Goal: Register for event/course

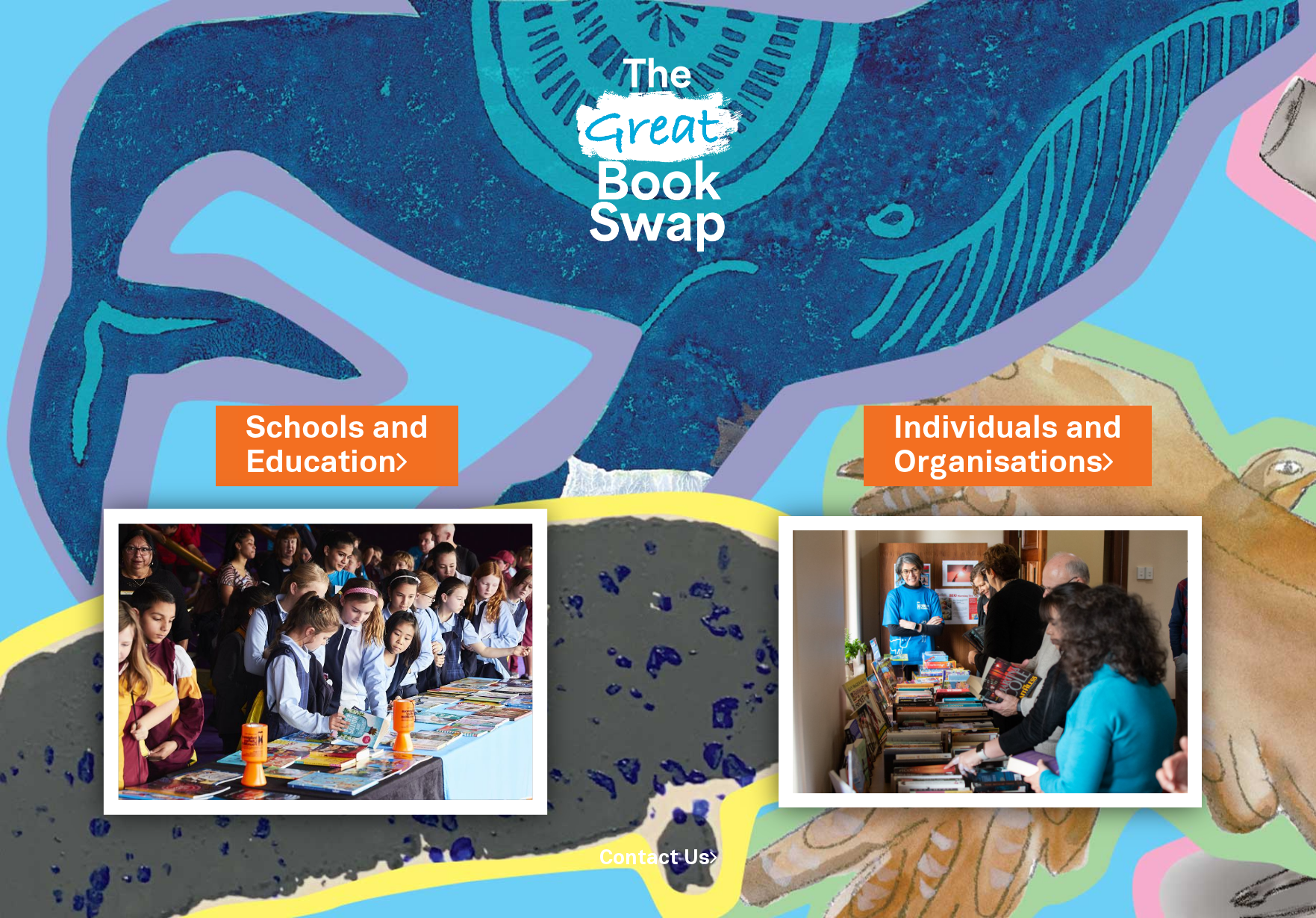
click at [374, 535] on img at bounding box center [325, 661] width 444 height 305
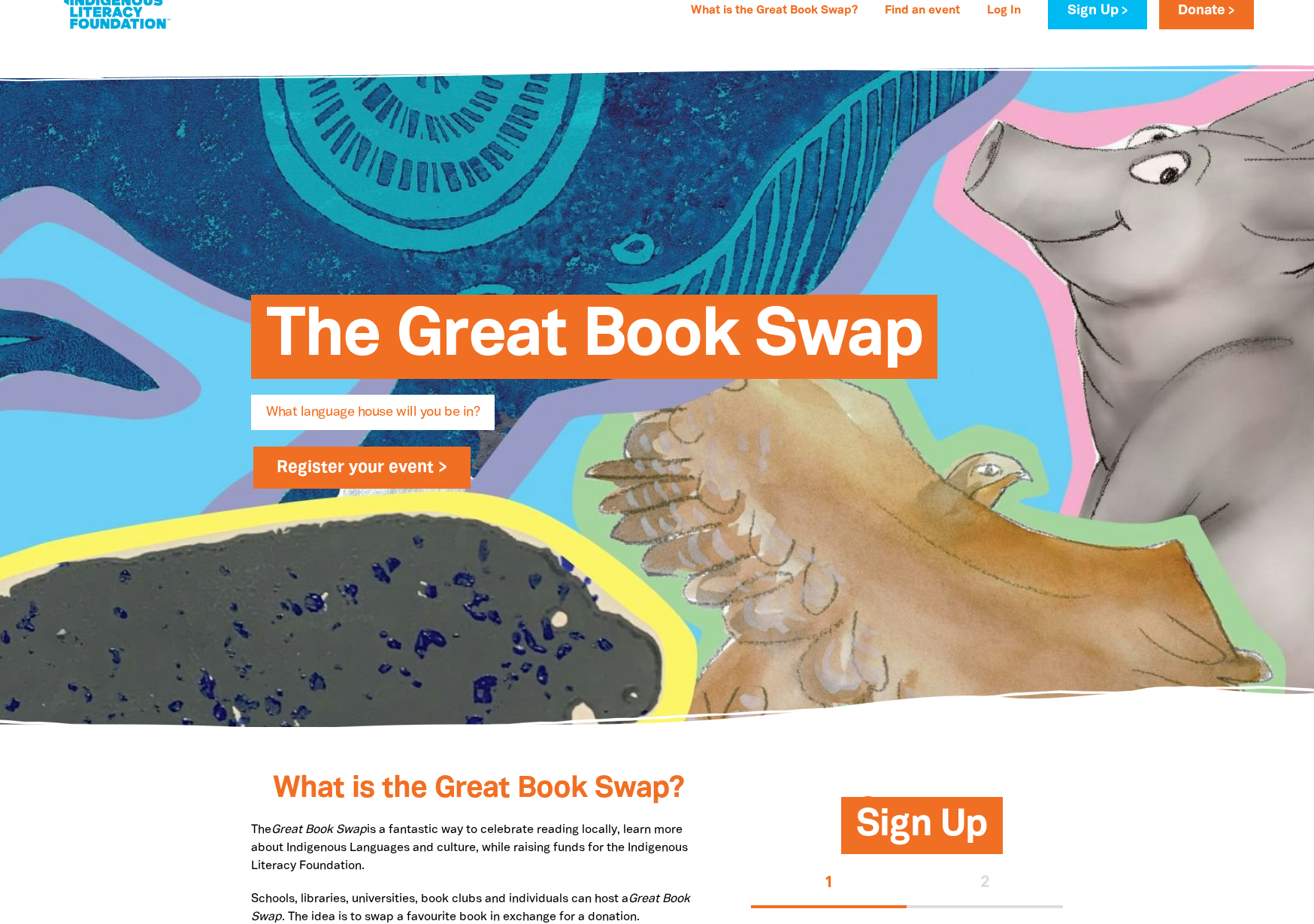
scroll to position [514, 0]
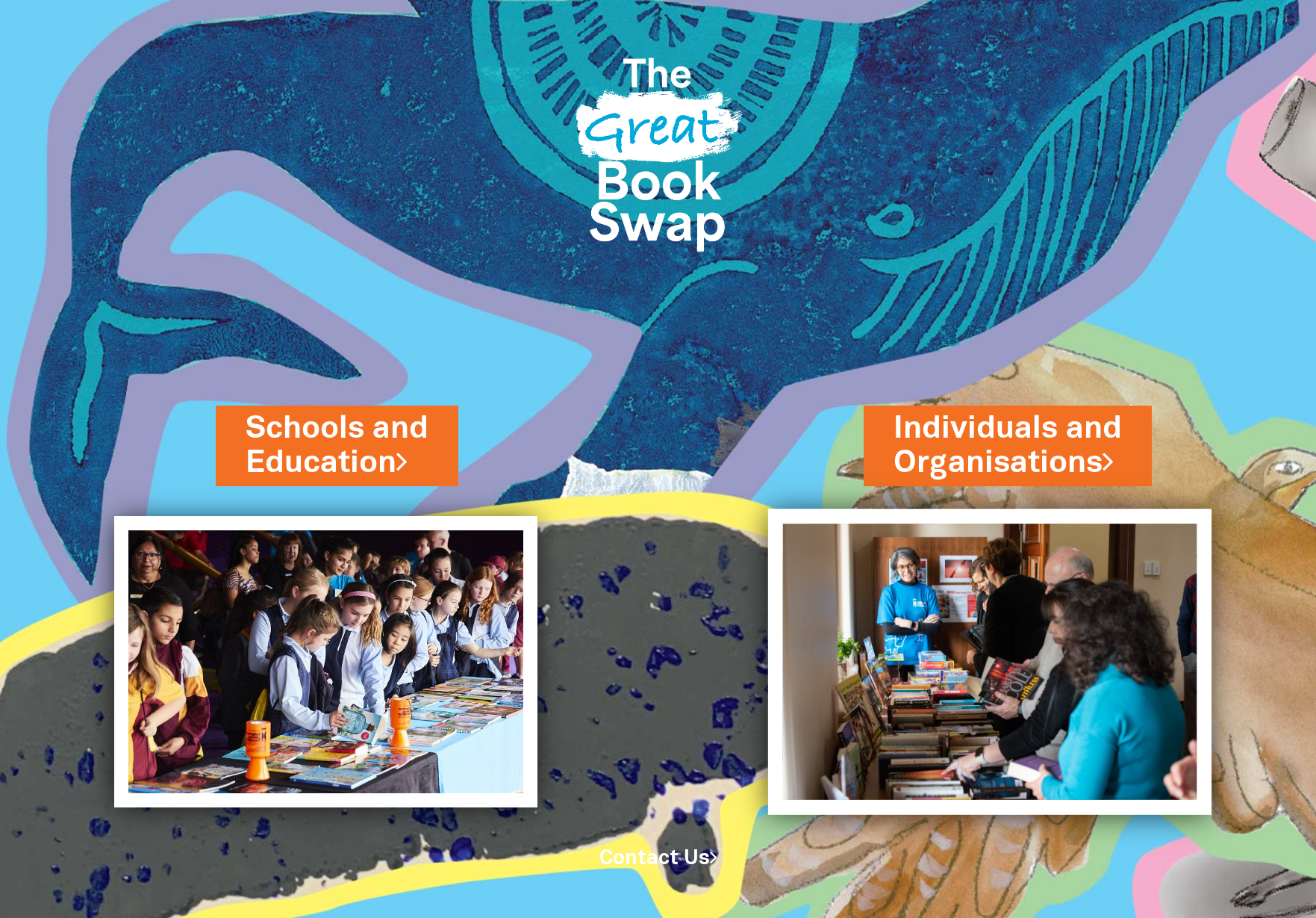
click at [1001, 652] on img at bounding box center [990, 661] width 444 height 306
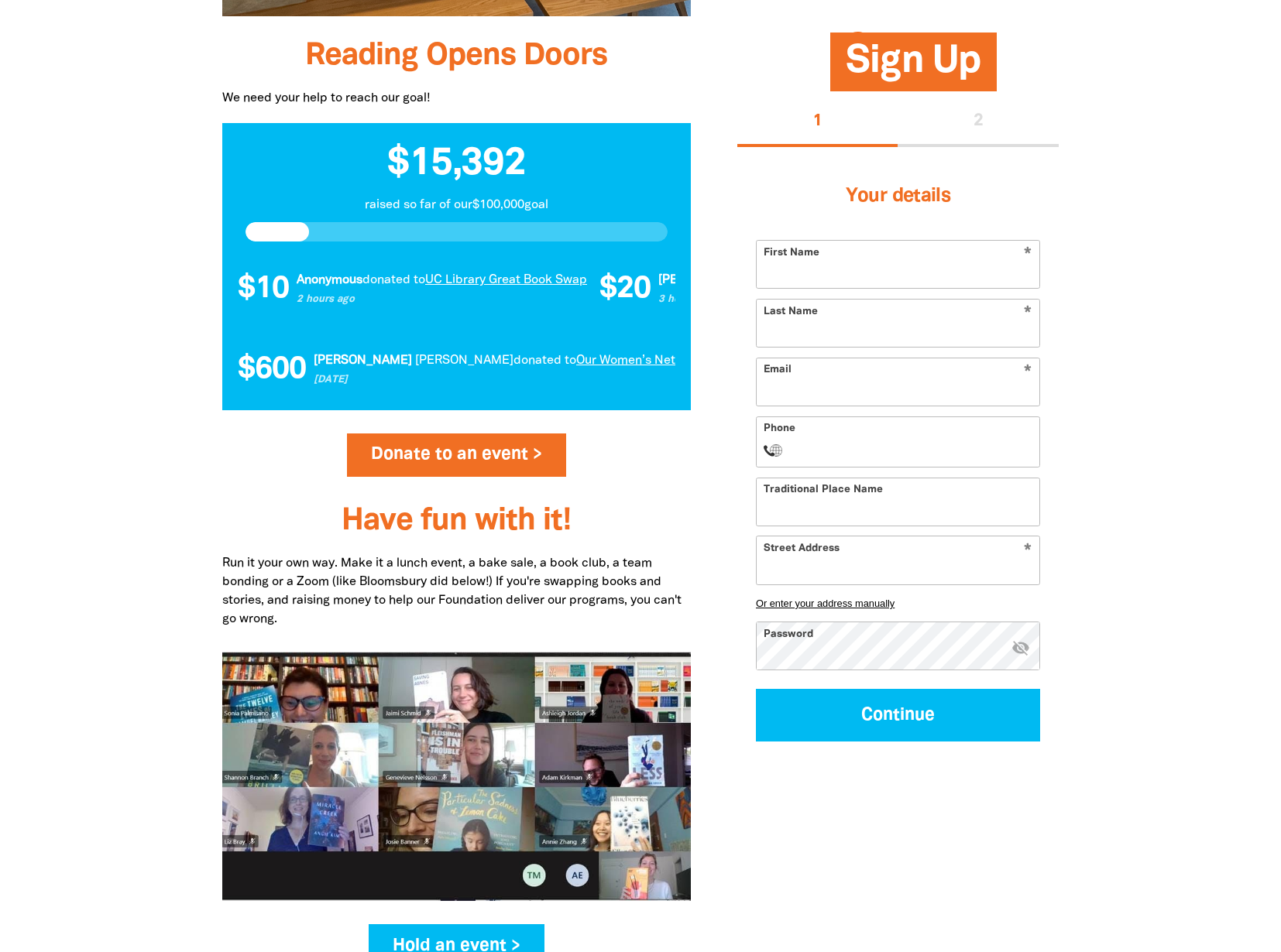
scroll to position [1440, 0]
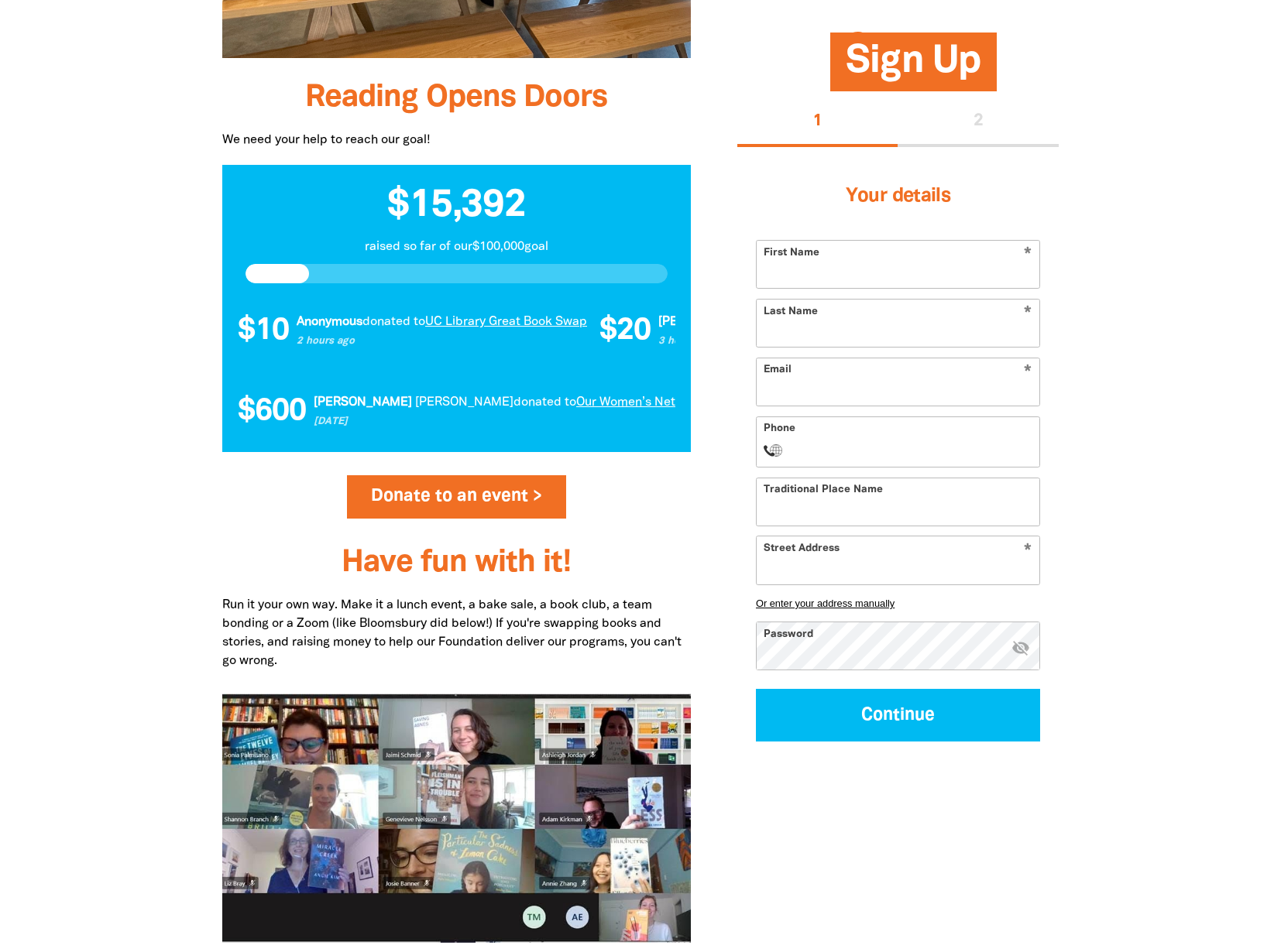
click at [807, 262] on input "First Name" at bounding box center [898, 264] width 283 height 47
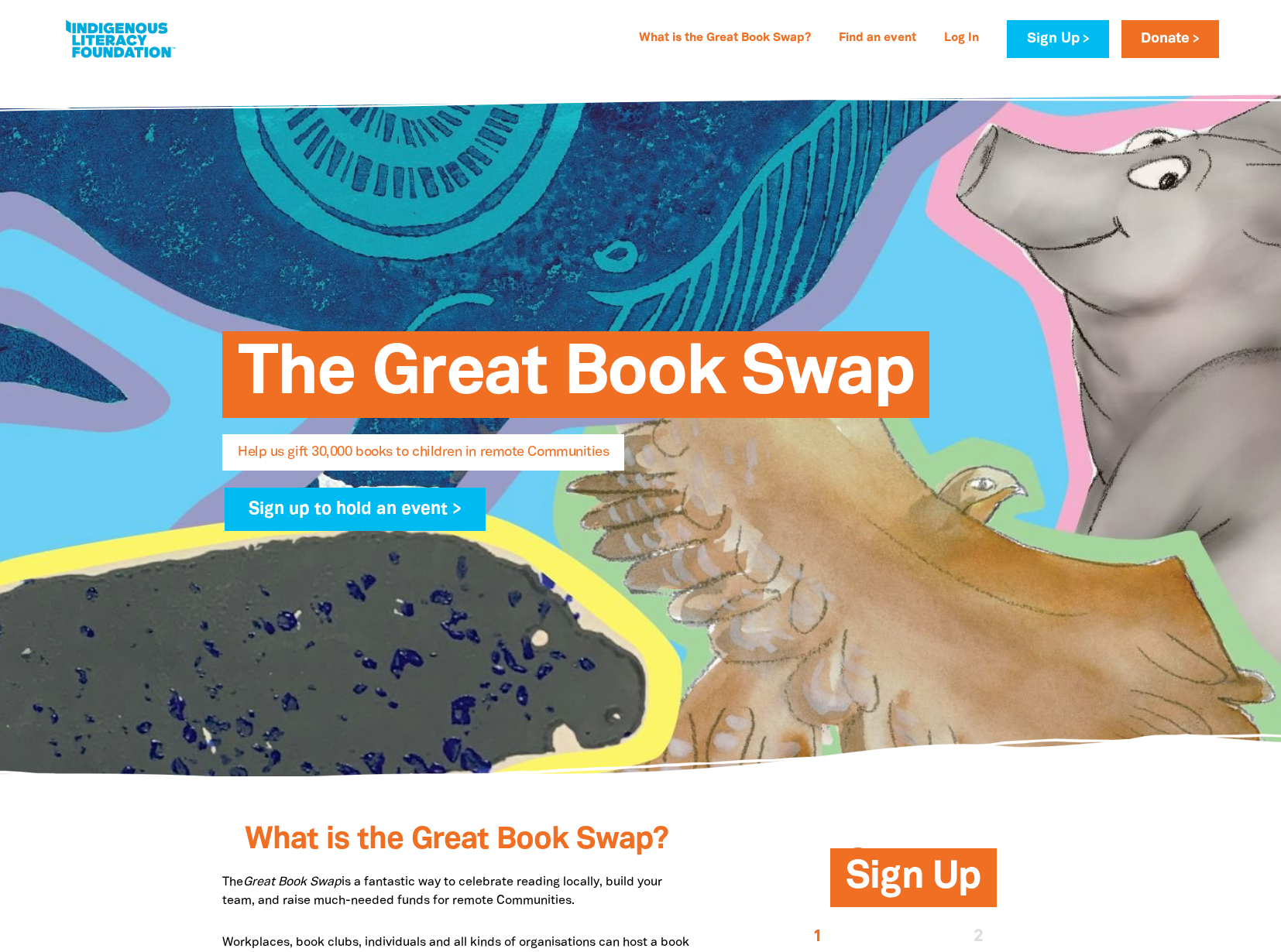
scroll to position [192, 0]
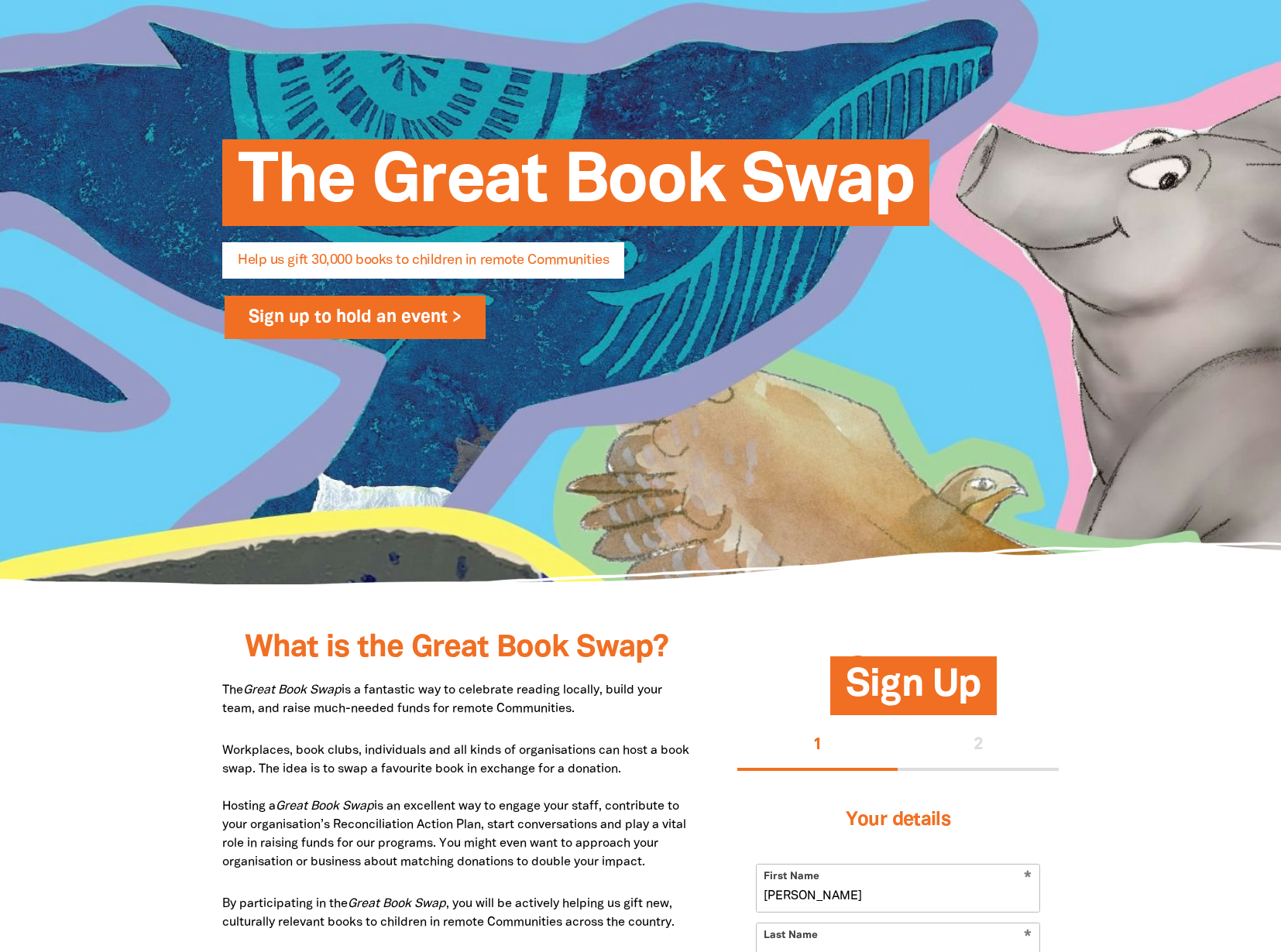
type input "Corinne"
click at [329, 325] on link "Sign up to hold an event >" at bounding box center [355, 317] width 261 height 43
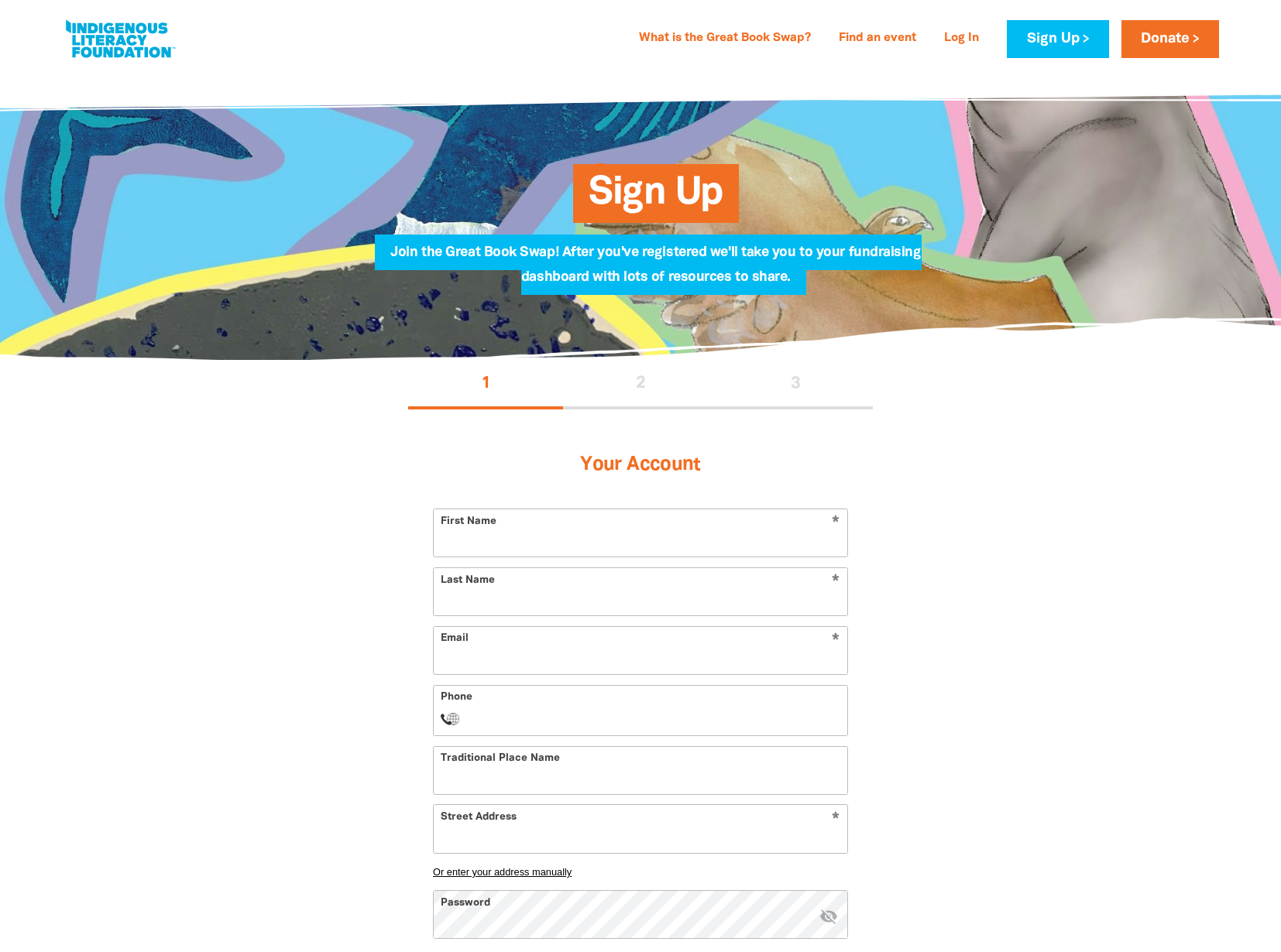
click at [569, 521] on input "First Name" at bounding box center [640, 532] width 414 height 47
type input "Corinne"
type input "Ryan"
type input "corinne.ryan@monash.edu"
click at [503, 720] on input "Phone" at bounding box center [657, 720] width 370 height 19
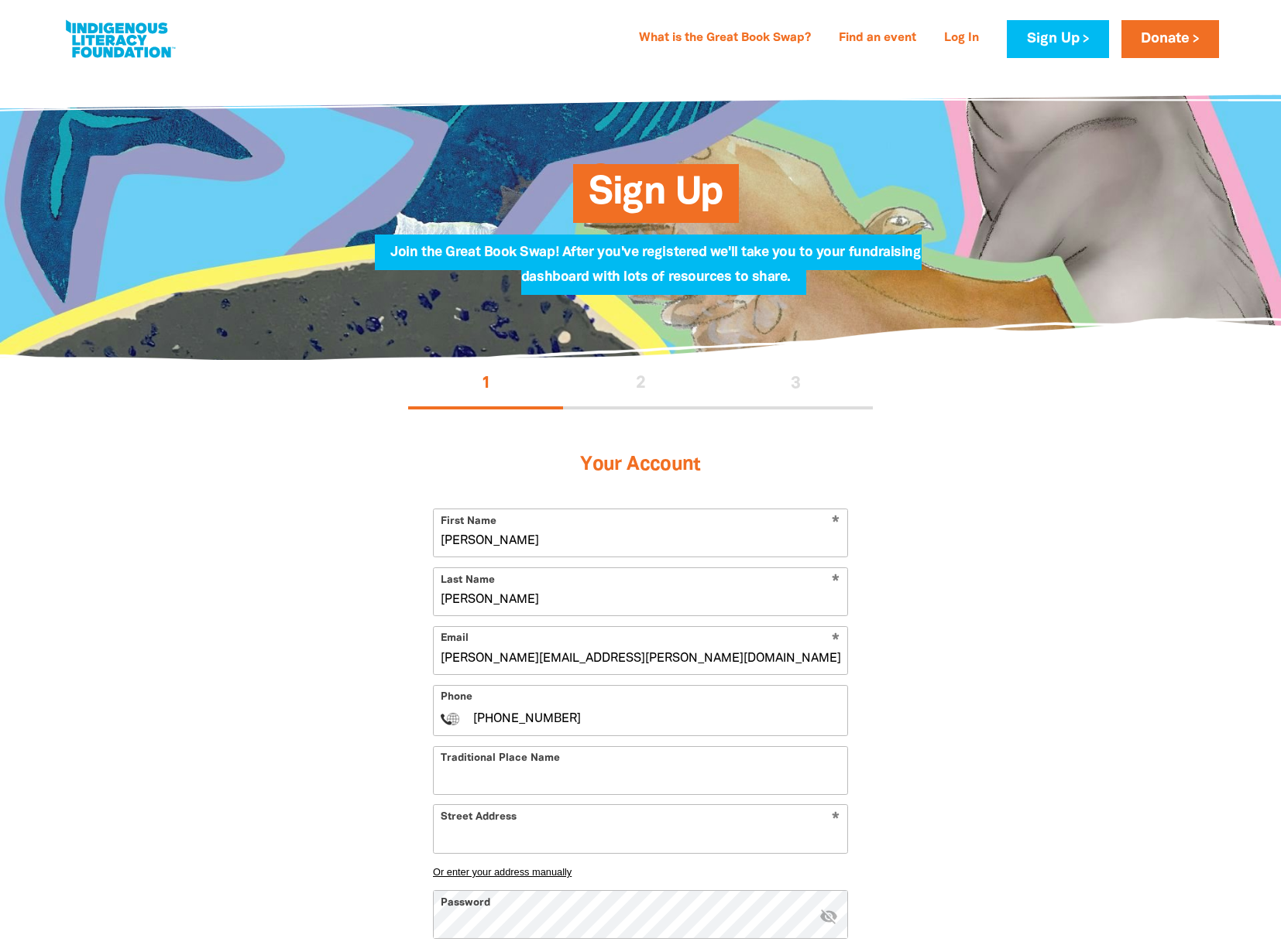
type input "+0423643757"
click at [500, 778] on input "Traditional Place Name" at bounding box center [640, 771] width 414 height 47
click at [534, 773] on input "Traditional Place Name" at bounding box center [640, 771] width 414 height 47
paste input "Wurundjeri Woi Wurrung, Boon Wurrung and Bunurong"
type input "Wurundjeri Woi Wurrung, Boon Wurrung and Bunurong"
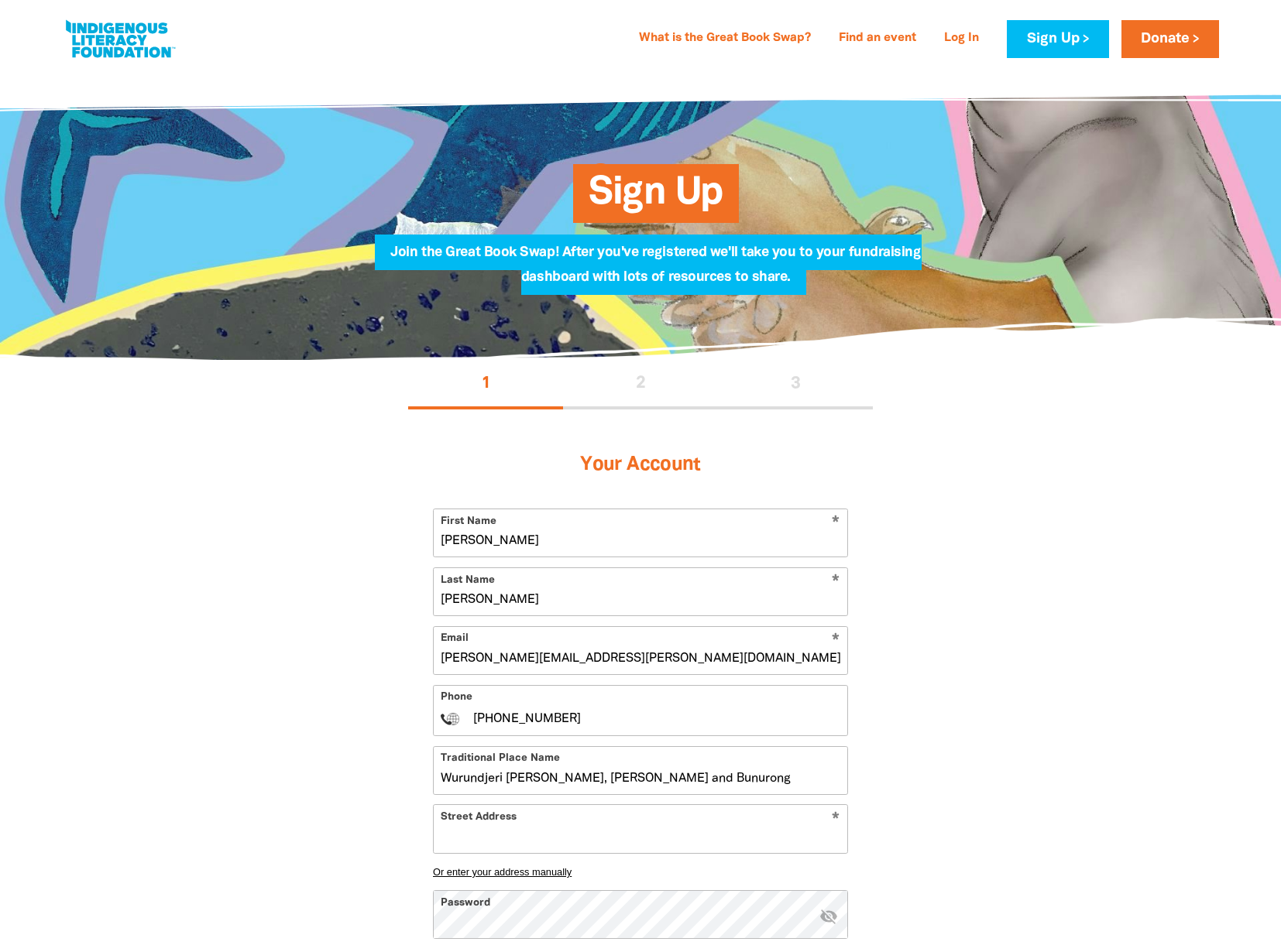
click at [566, 834] on input "Street Address" at bounding box center [640, 829] width 414 height 47
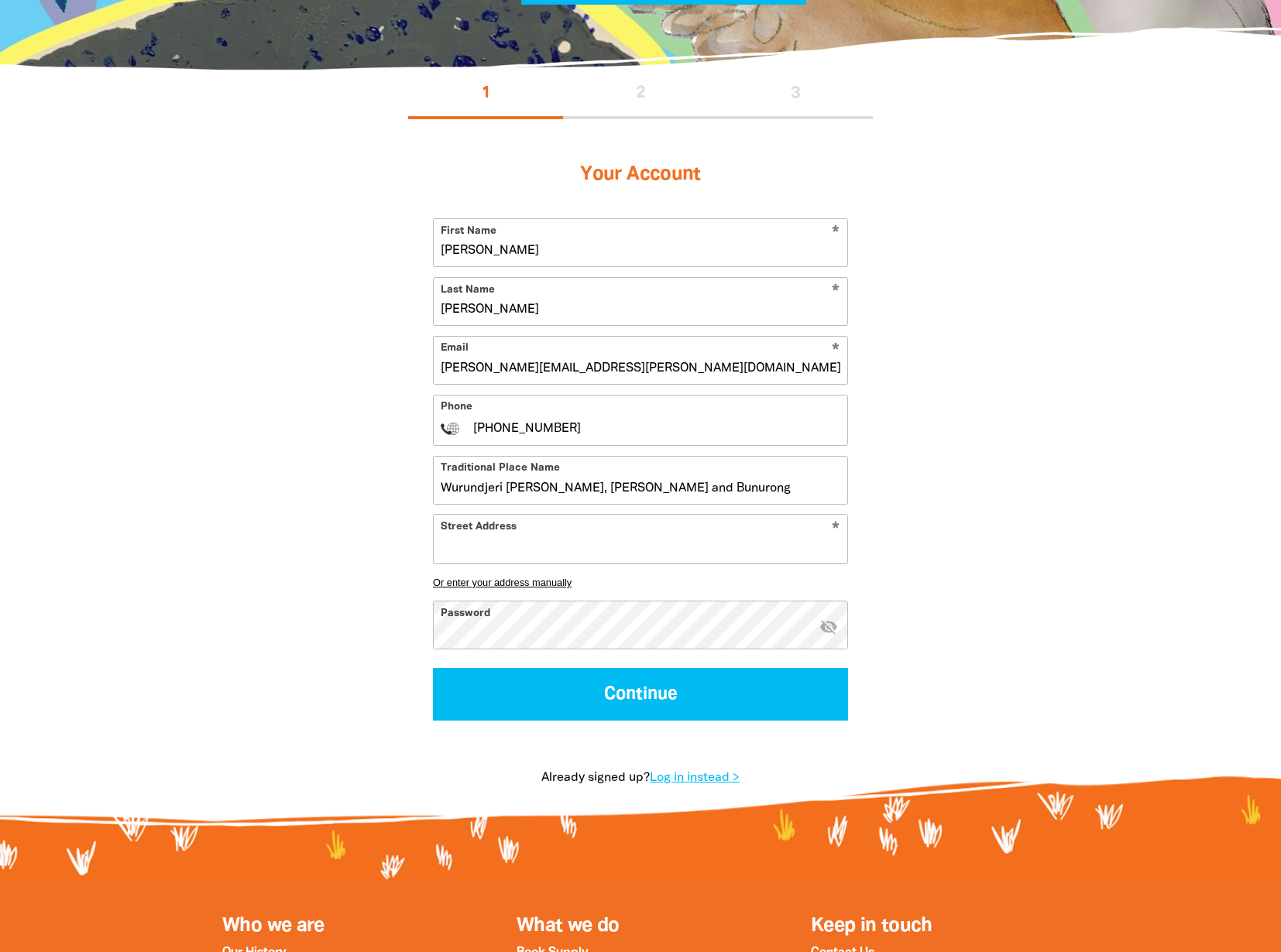
scroll to position [386, 0]
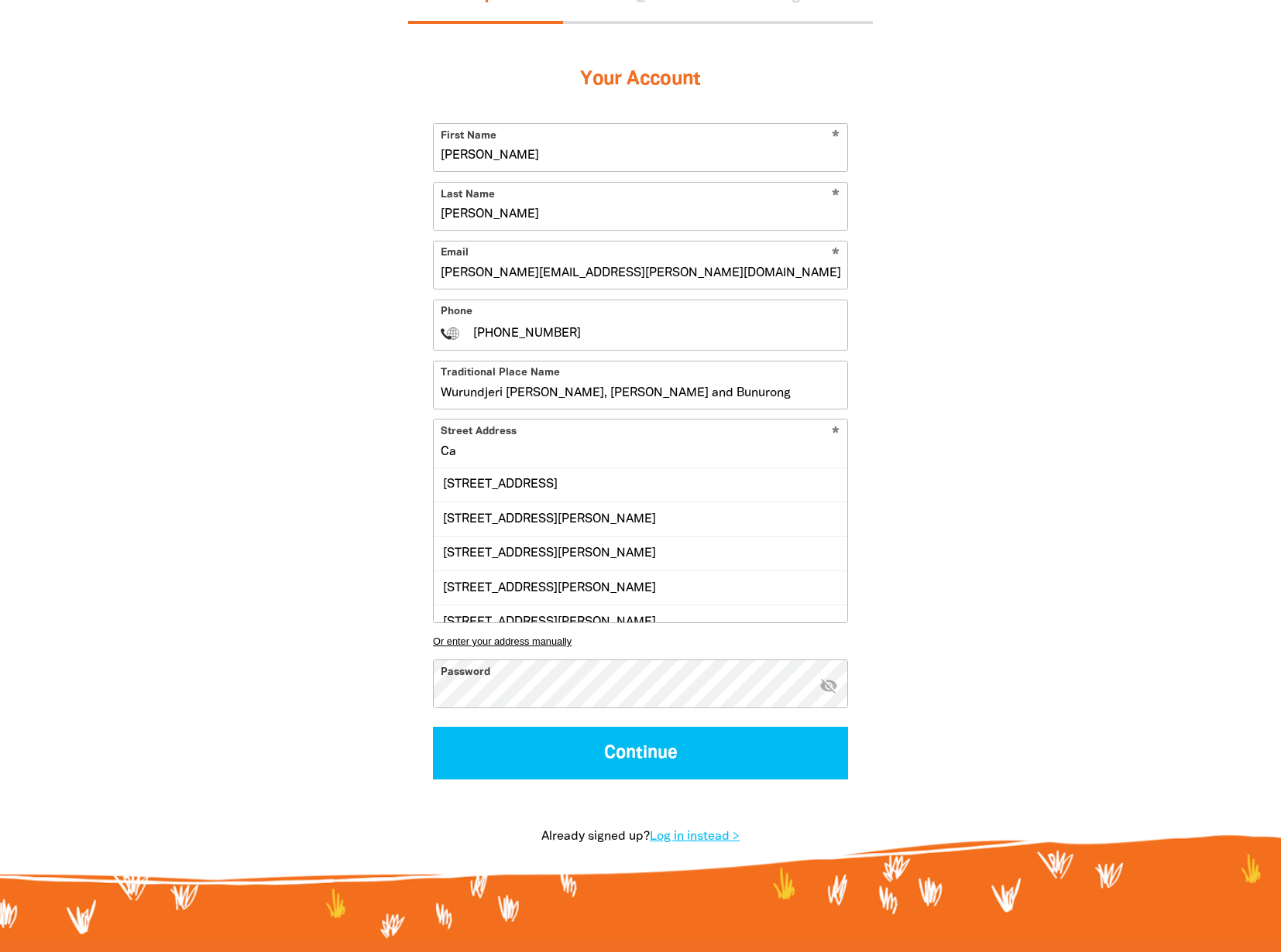
type input "C"
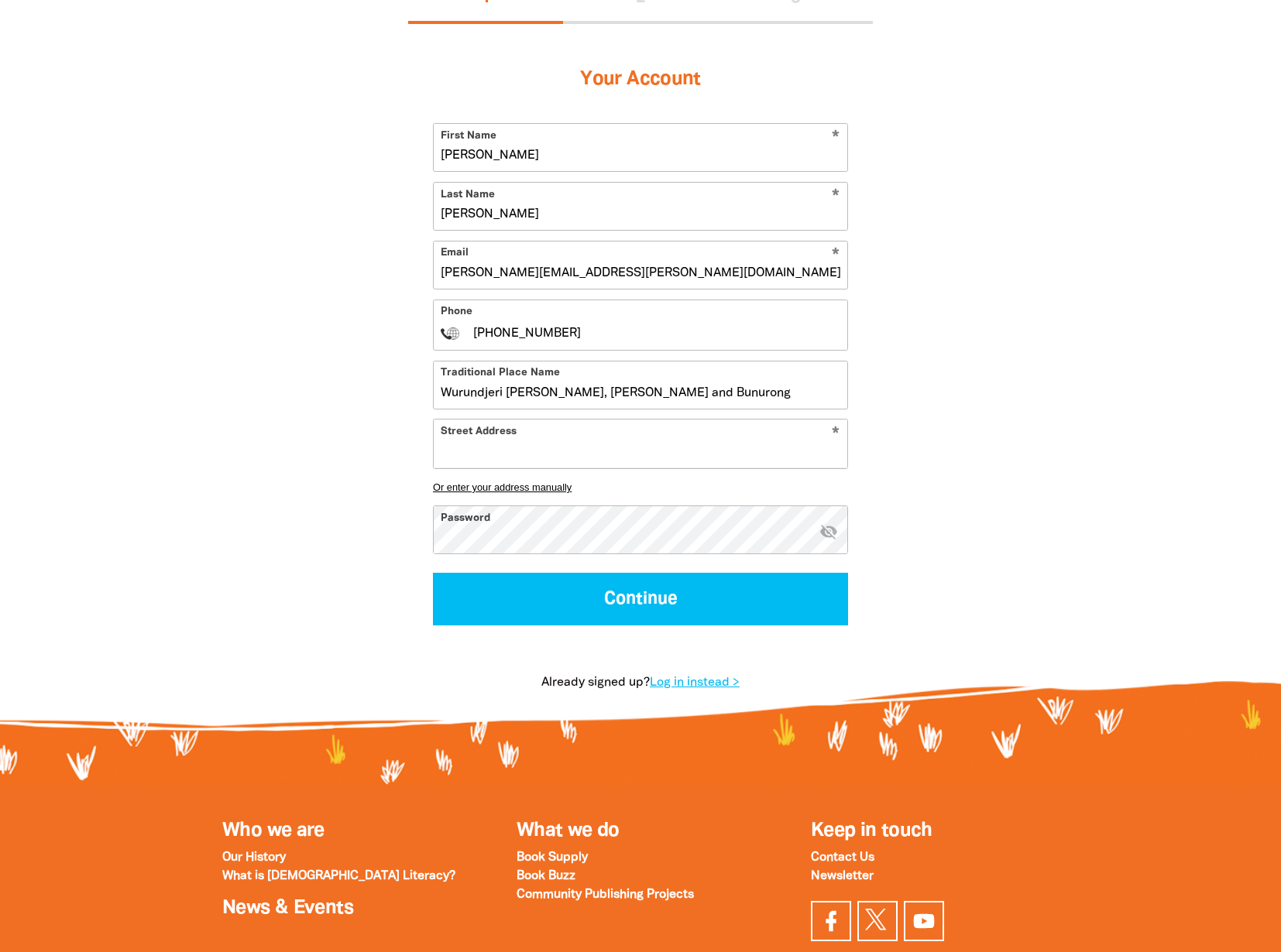
paste input "900 Dandenong Road Caulfield East VIC 3145 Australia"
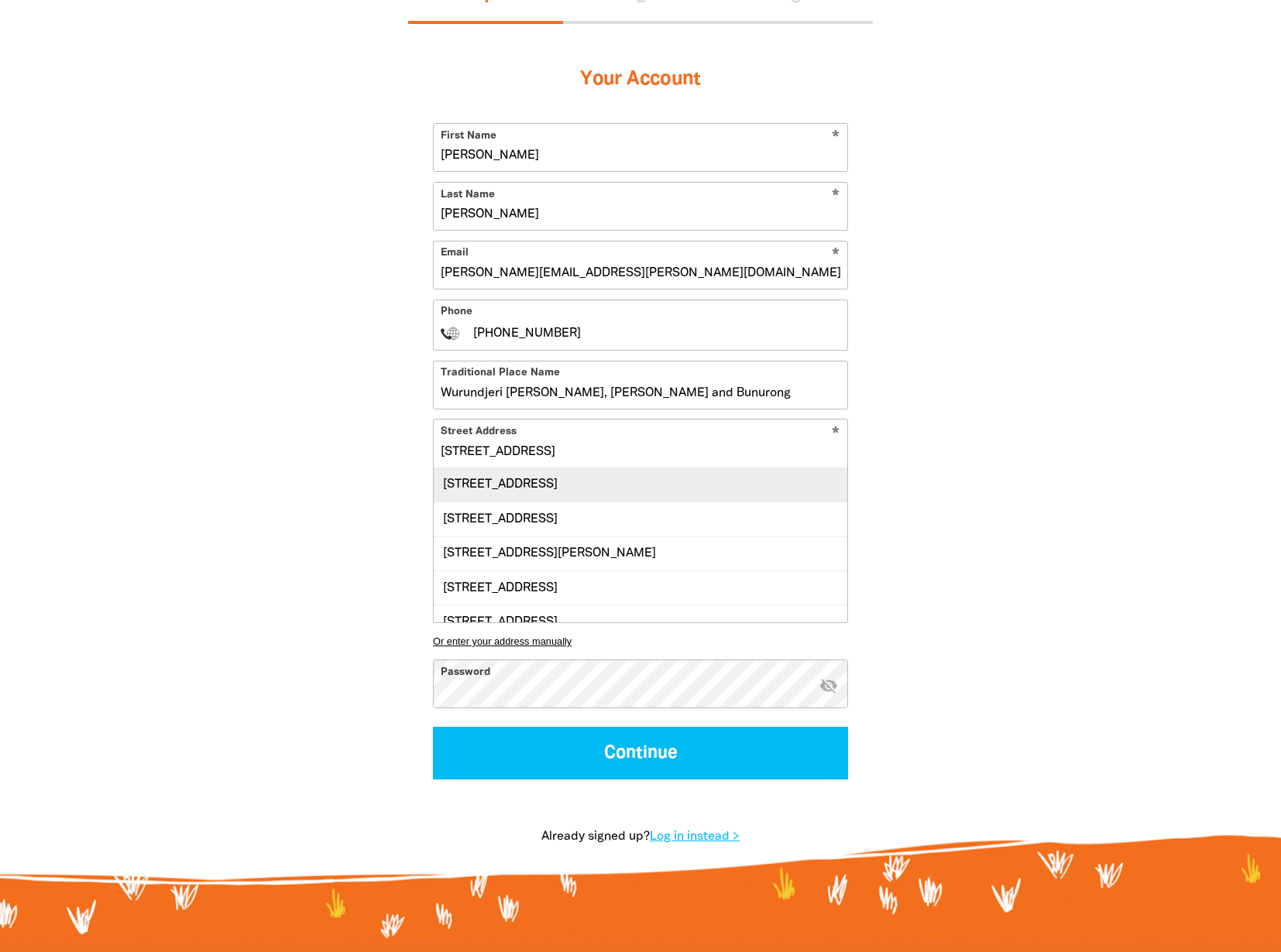
click at [506, 483] on div "900 Dandenong Road, CAULFIELD EAST VIC 3145" at bounding box center [640, 485] width 414 height 33
type input "900 Dandenong Road, CAULFIELD EAST VIC 3145"
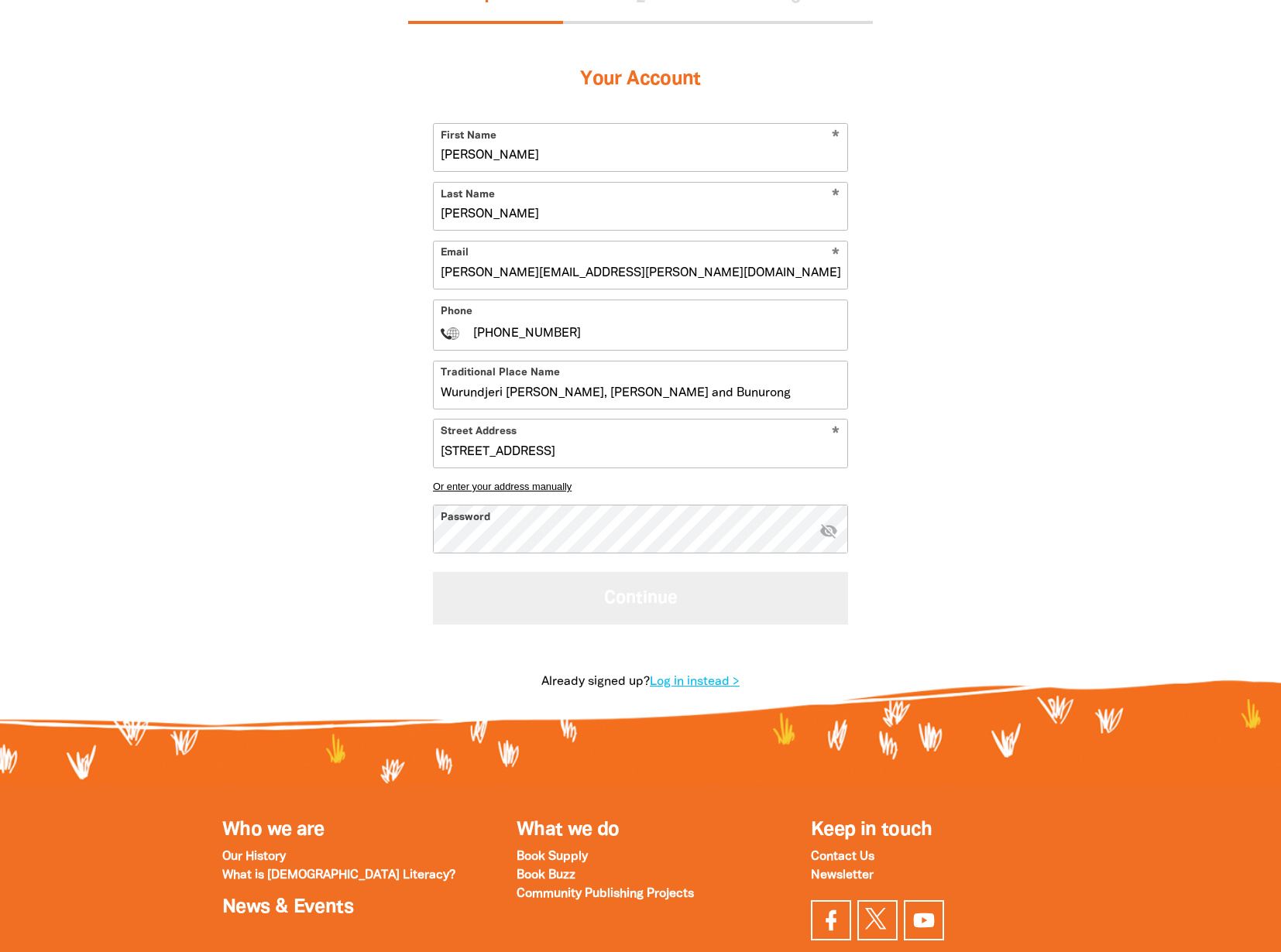
click at [646, 597] on button "Continue" at bounding box center [640, 598] width 415 height 52
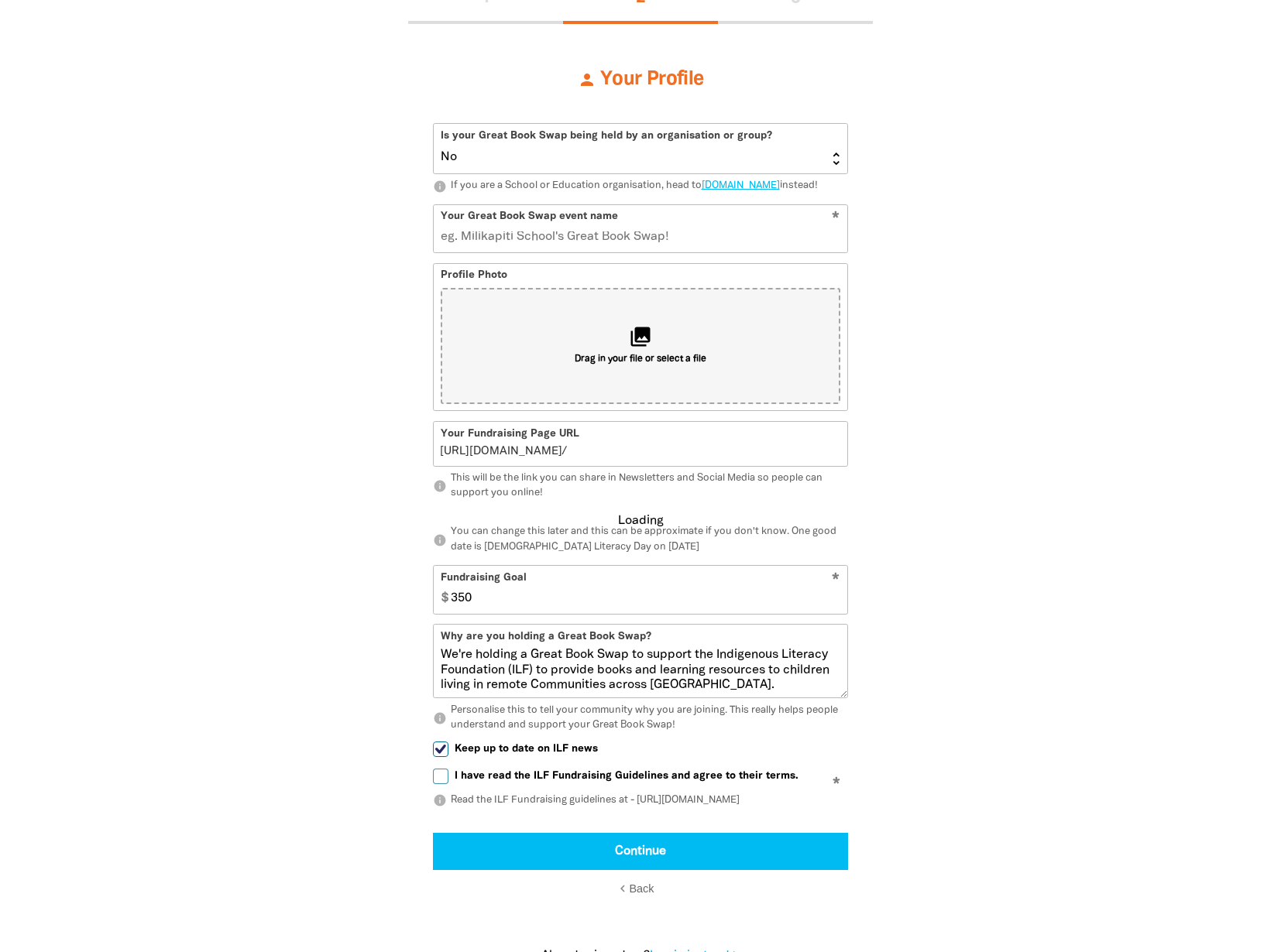
scroll to position [331, 0]
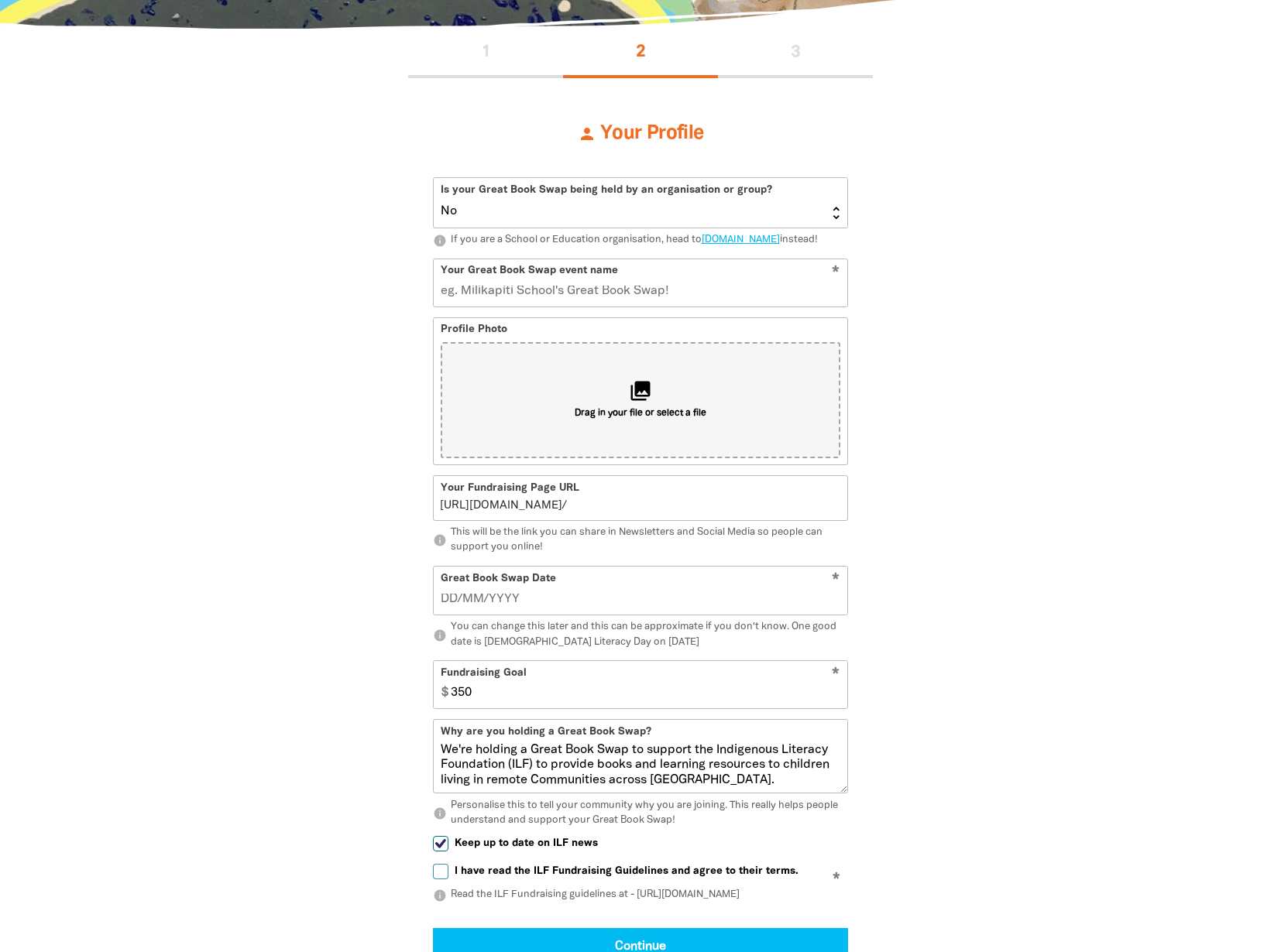
click at [493, 209] on select "Yes No" at bounding box center [640, 203] width 414 height 49
select select "Yes"
click at [434, 178] on select "Yes No" at bounding box center [640, 203] width 414 height 49
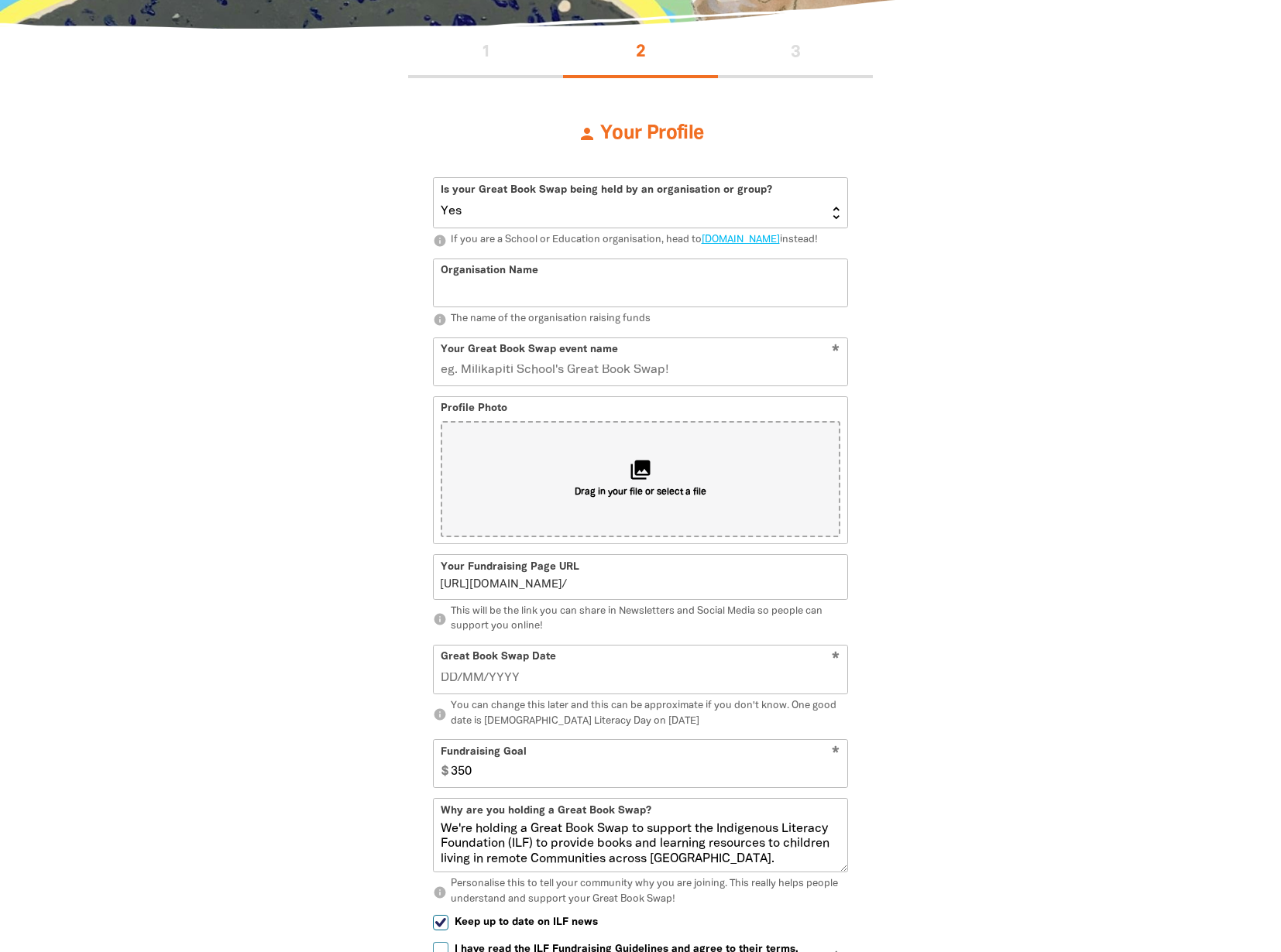
click at [500, 301] on input "Organisation Name" at bounding box center [640, 283] width 414 height 47
type input "Monash University - Faculty of Art, Design and Architecture"
click at [531, 376] on input "Your Great Book Swap event name" at bounding box center [640, 361] width 414 height 47
type input "MADA"
type input "ma"
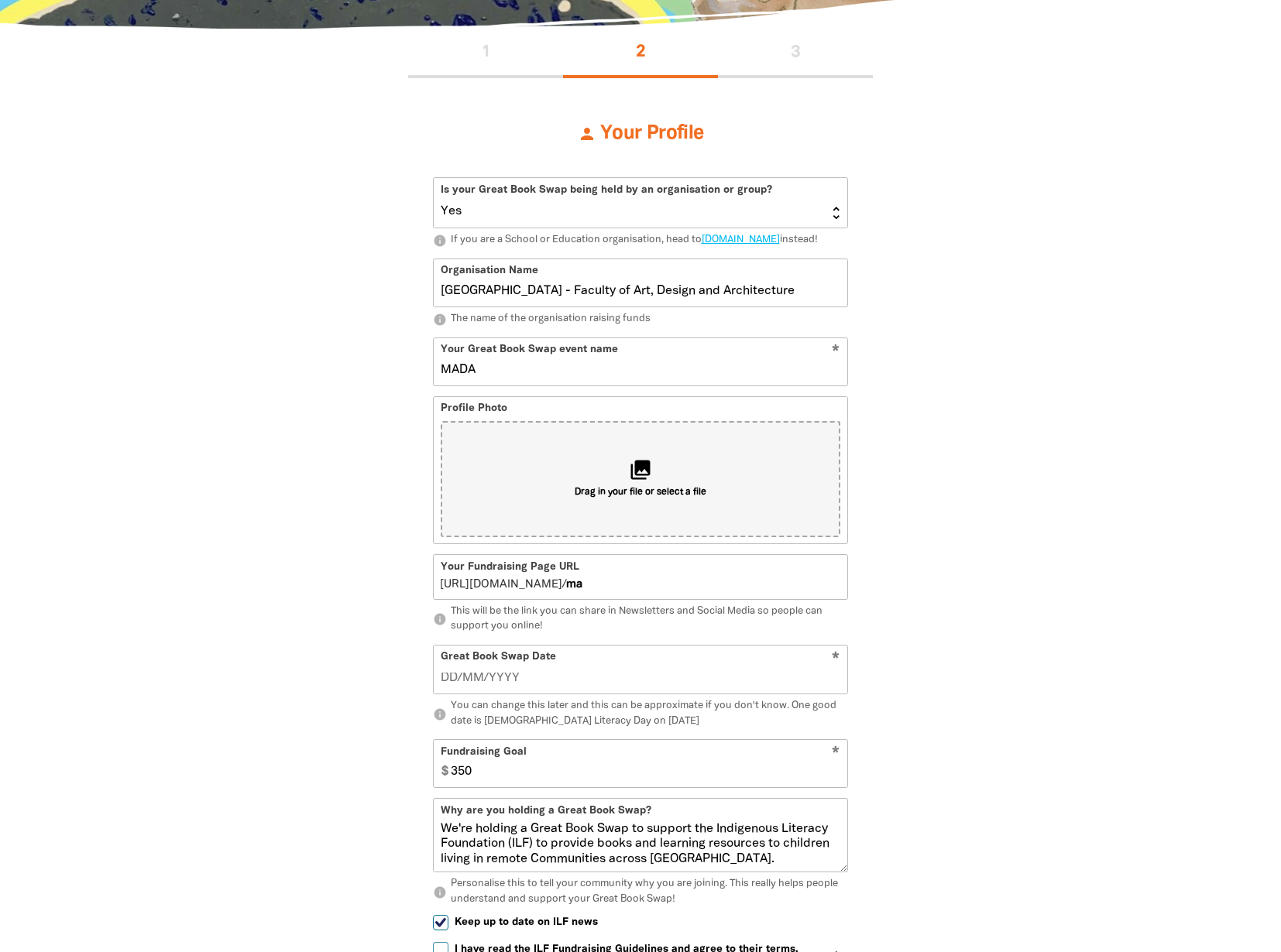
type input "MADA"
type input "mada"
type input "MADA Gra"
type input "madagra"
type input "MADA Great"
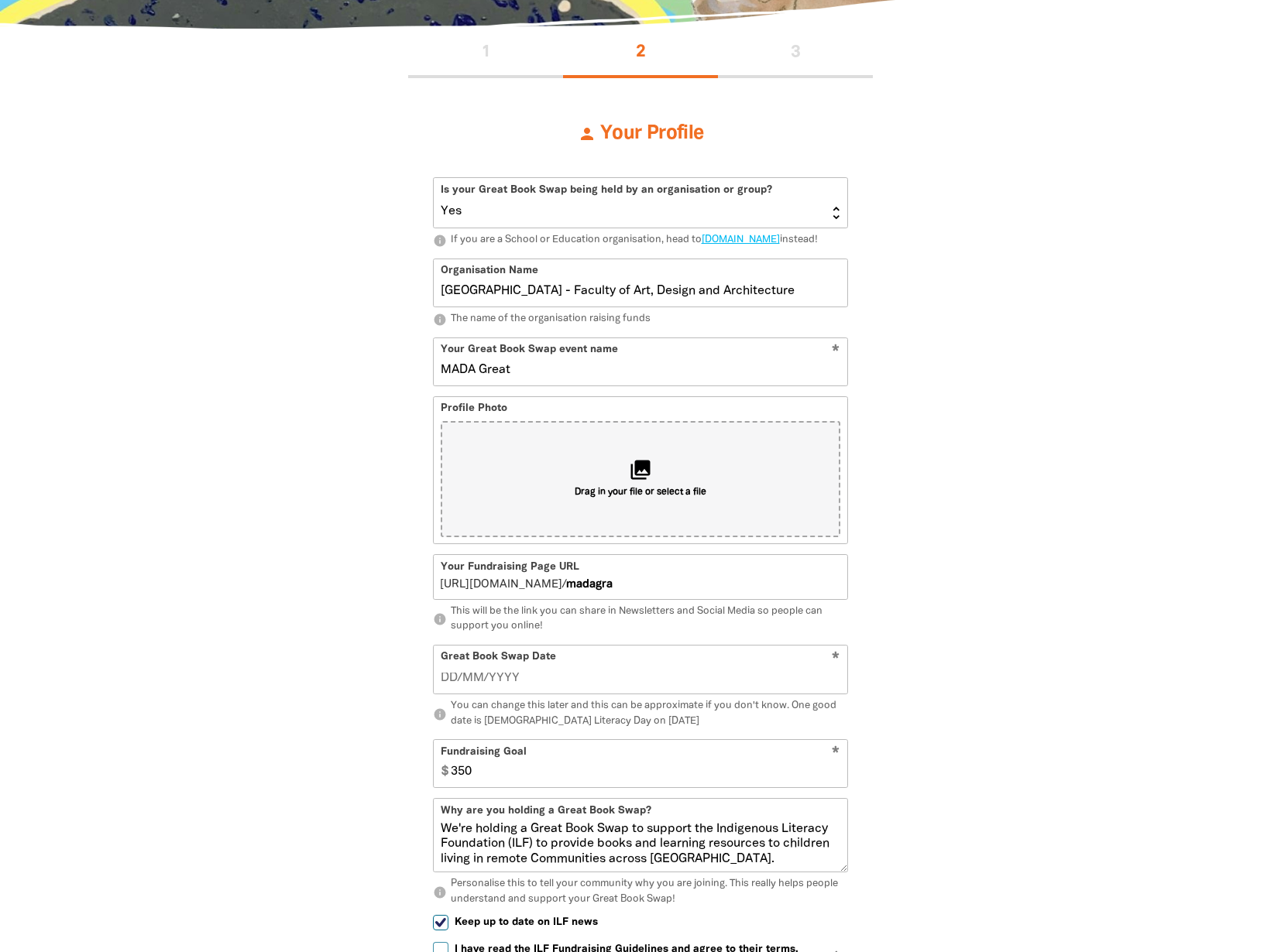
type input "madagreat"
type input "MADA Great Book"
type input "madagreatbook"
type input "MADA Great Book S"
type input "madagreatbooks"
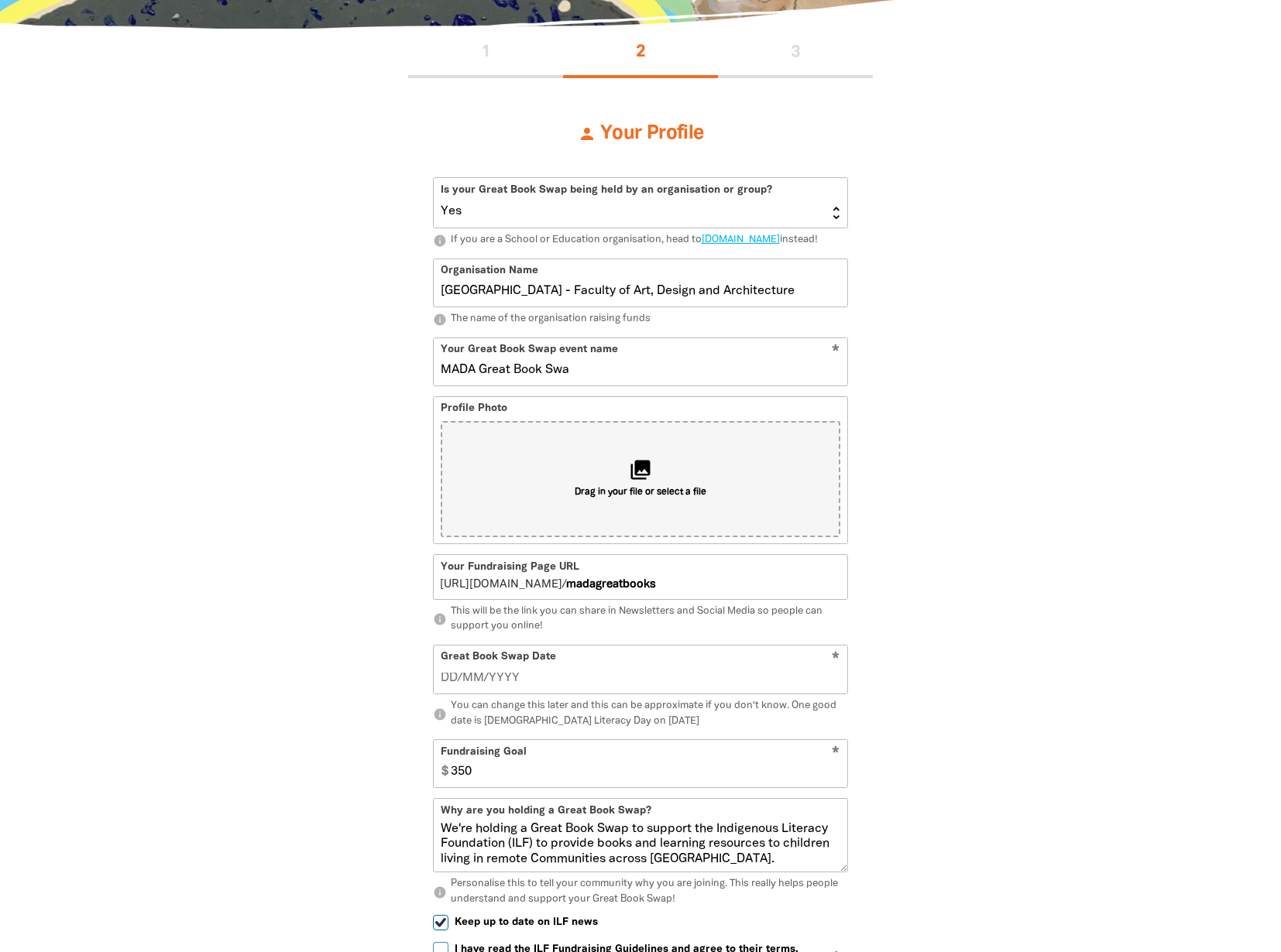
type input "MADA Great Book Swap"
type input "madagreatbookswap"
type input "MADA Great Book Swap"
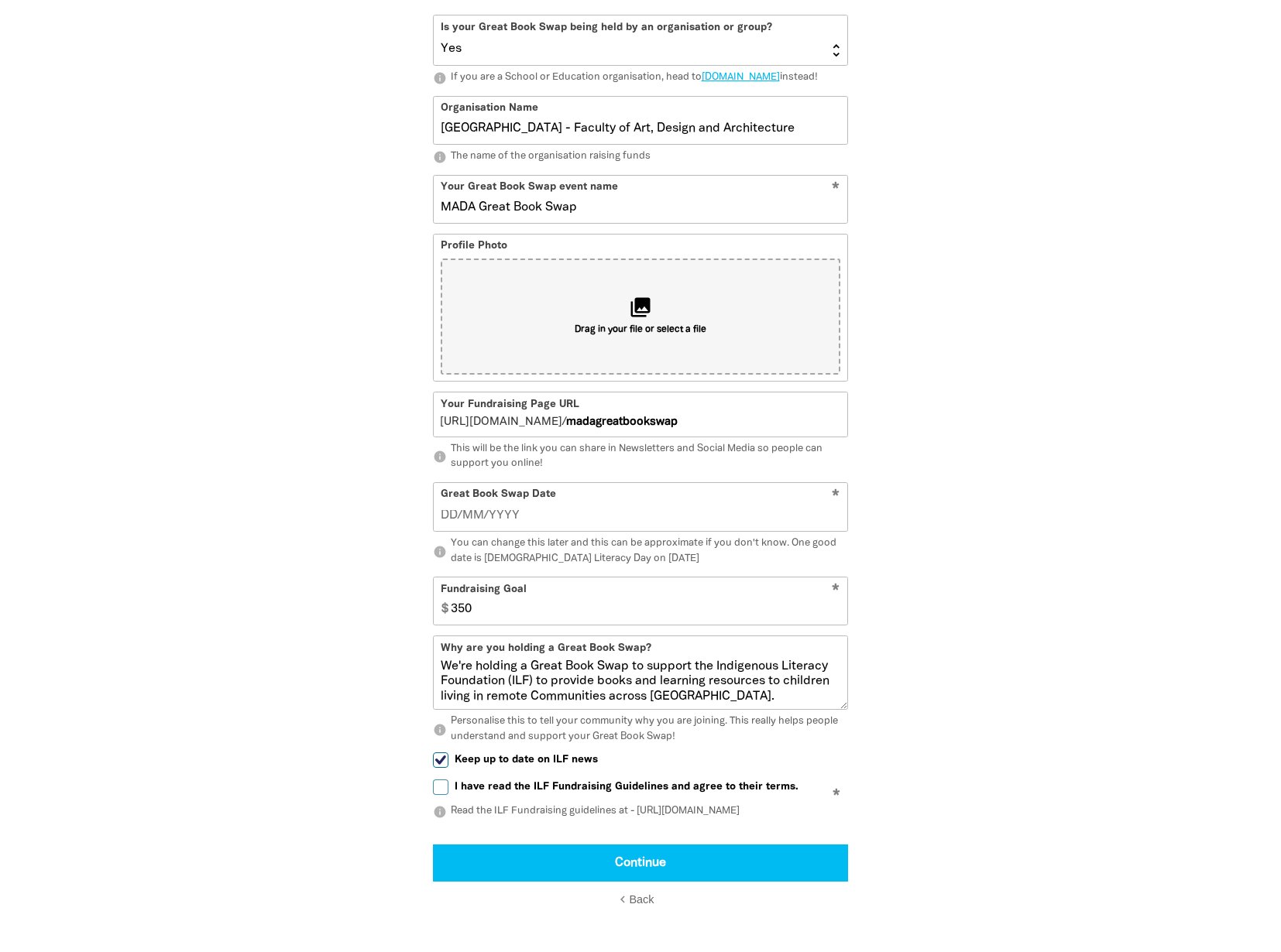
scroll to position [611, 0]
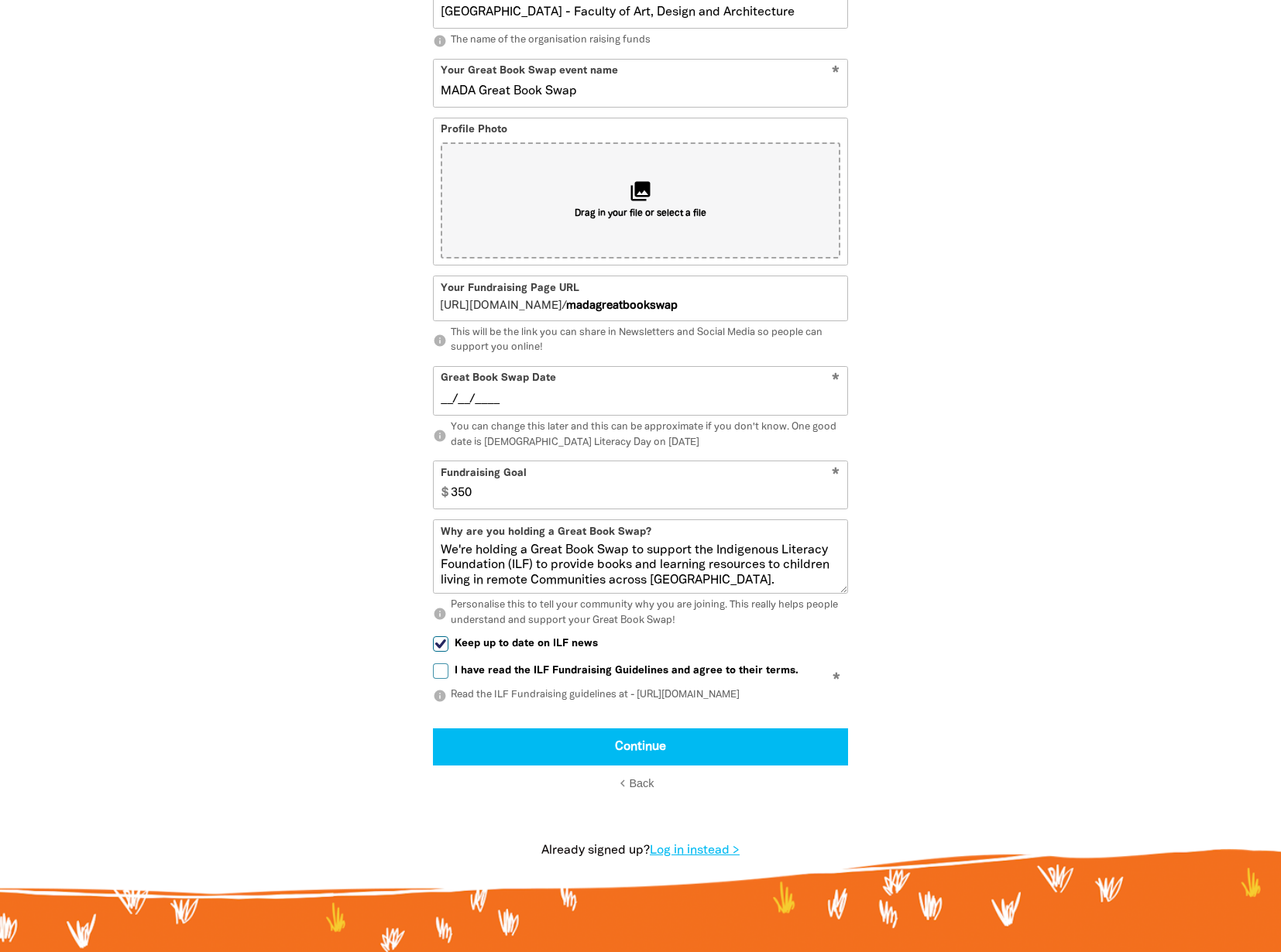
click at [502, 408] on input "__/__/____" at bounding box center [640, 399] width 400 height 17
type input "11/09/2025"
click at [462, 508] on input "350" at bounding box center [646, 485] width 403 height 47
click at [473, 508] on input "350" at bounding box center [646, 485] width 403 height 47
drag, startPoint x: 474, startPoint y: 509, endPoint x: 450, endPoint y: 508, distance: 24.0
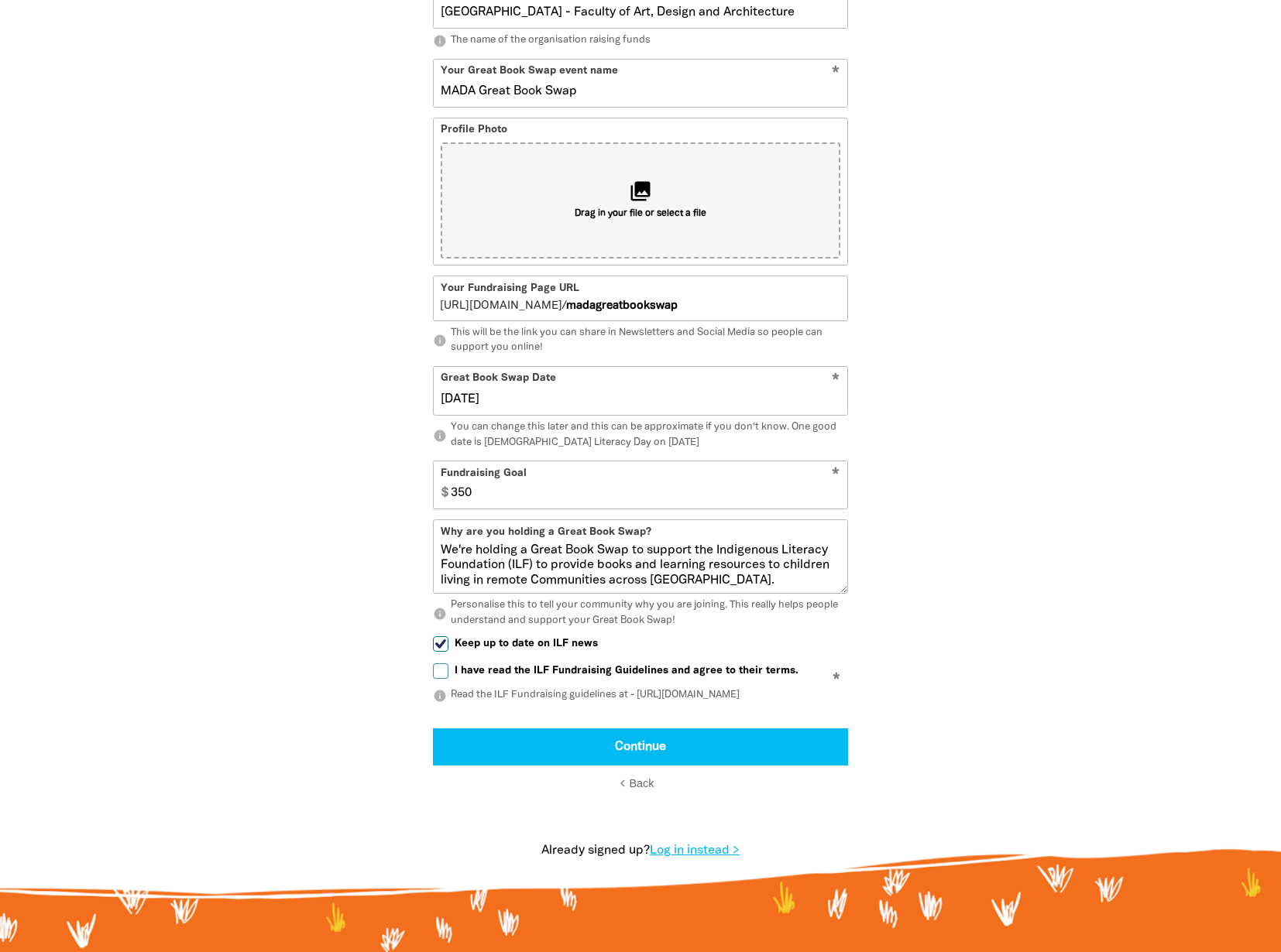
click at [449, 508] on input "350" at bounding box center [646, 485] width 403 height 47
drag, startPoint x: 534, startPoint y: 564, endPoint x: 782, endPoint y: 636, distance: 258.2
click at [782, 628] on div "Why are you holding a Great Book Swap? We're holding a Great Book Swap to suppo…" at bounding box center [640, 574] width 415 height 109
click at [572, 651] on span "Keep up to date on ILF news" at bounding box center [526, 643] width 143 height 14
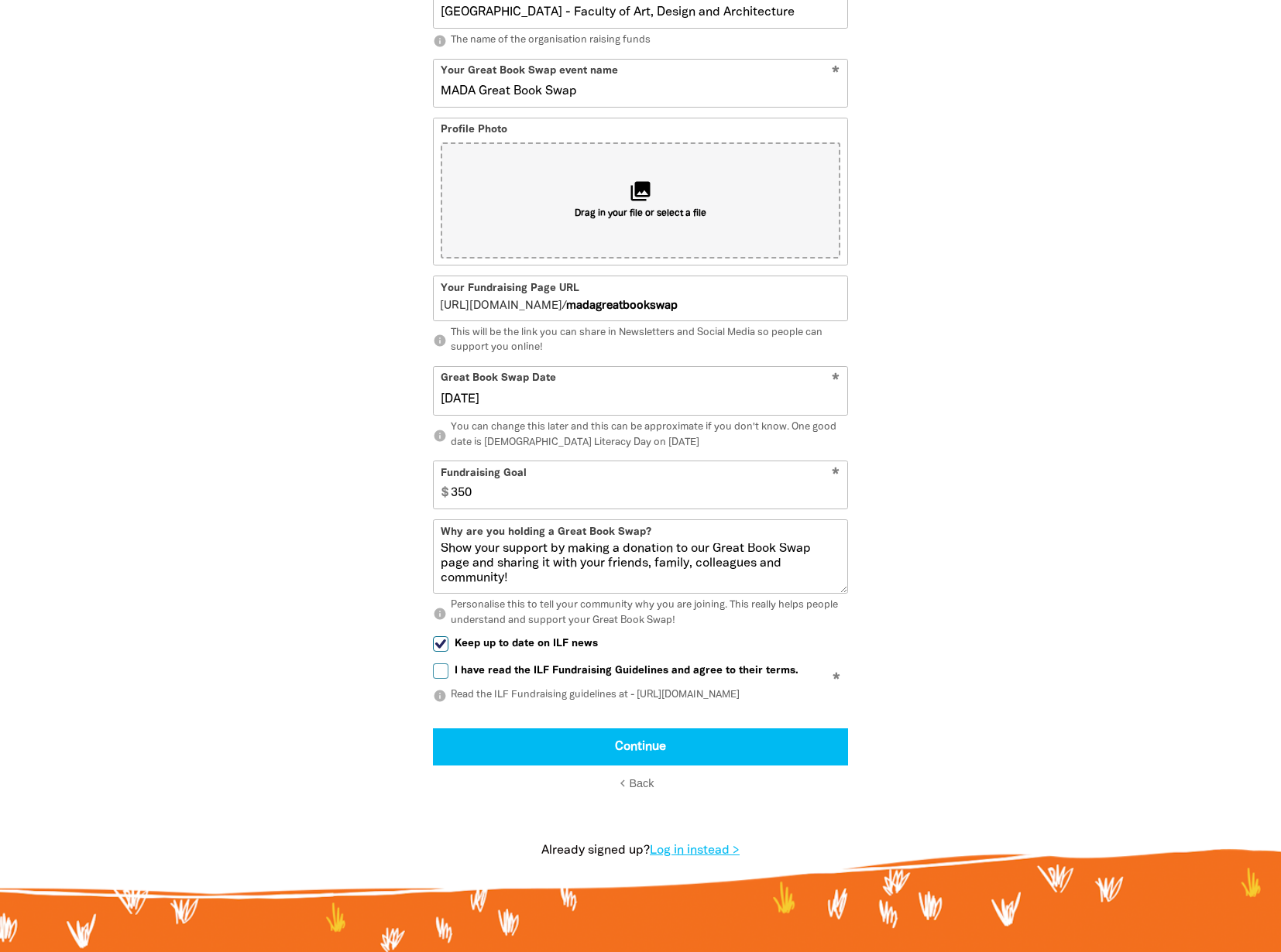
click at [449, 652] on input "Keep up to date on ILF news" at bounding box center [440, 644] width 15 height 15
checkbox input "false"
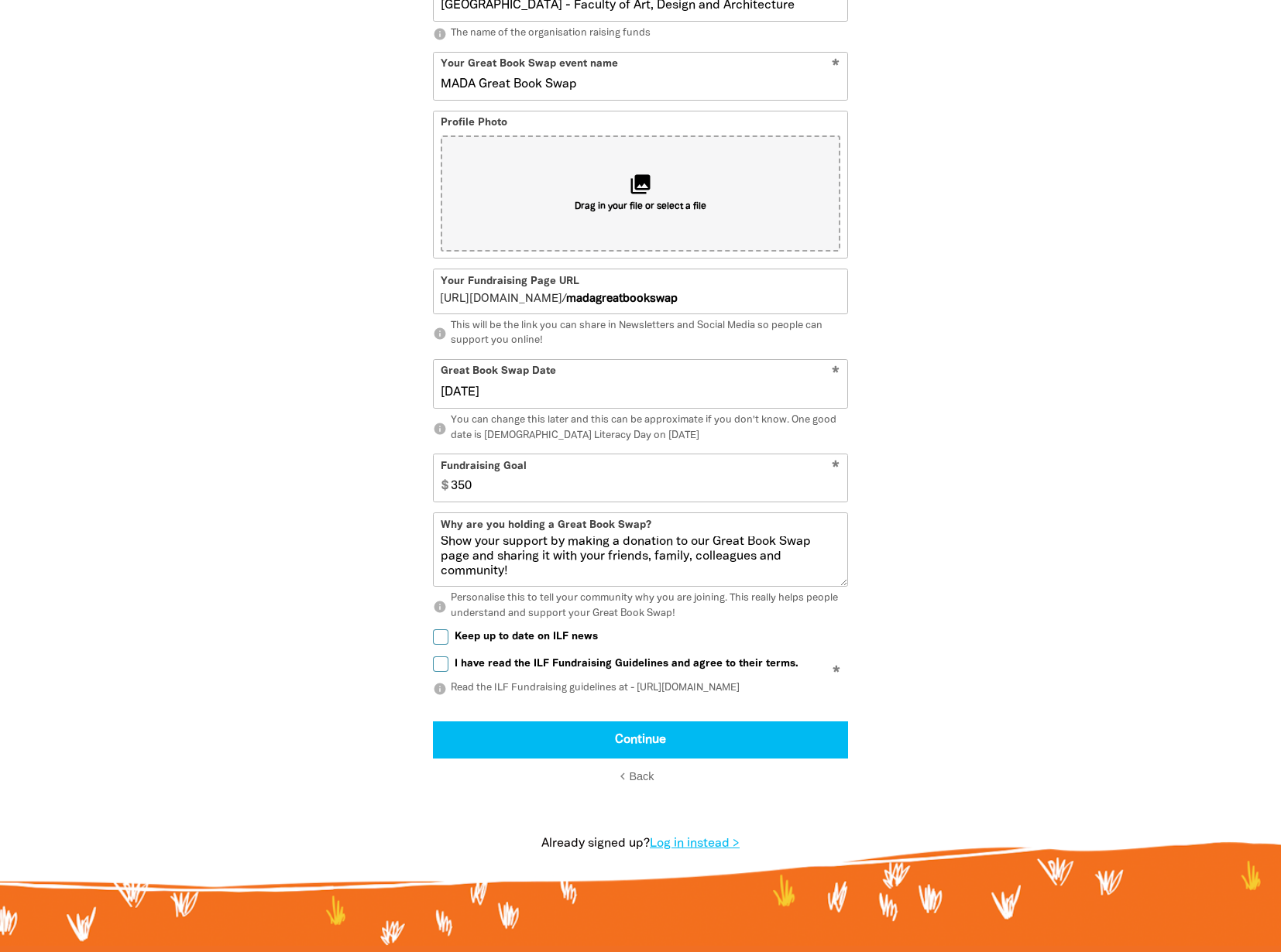
scroll to position [619, 0]
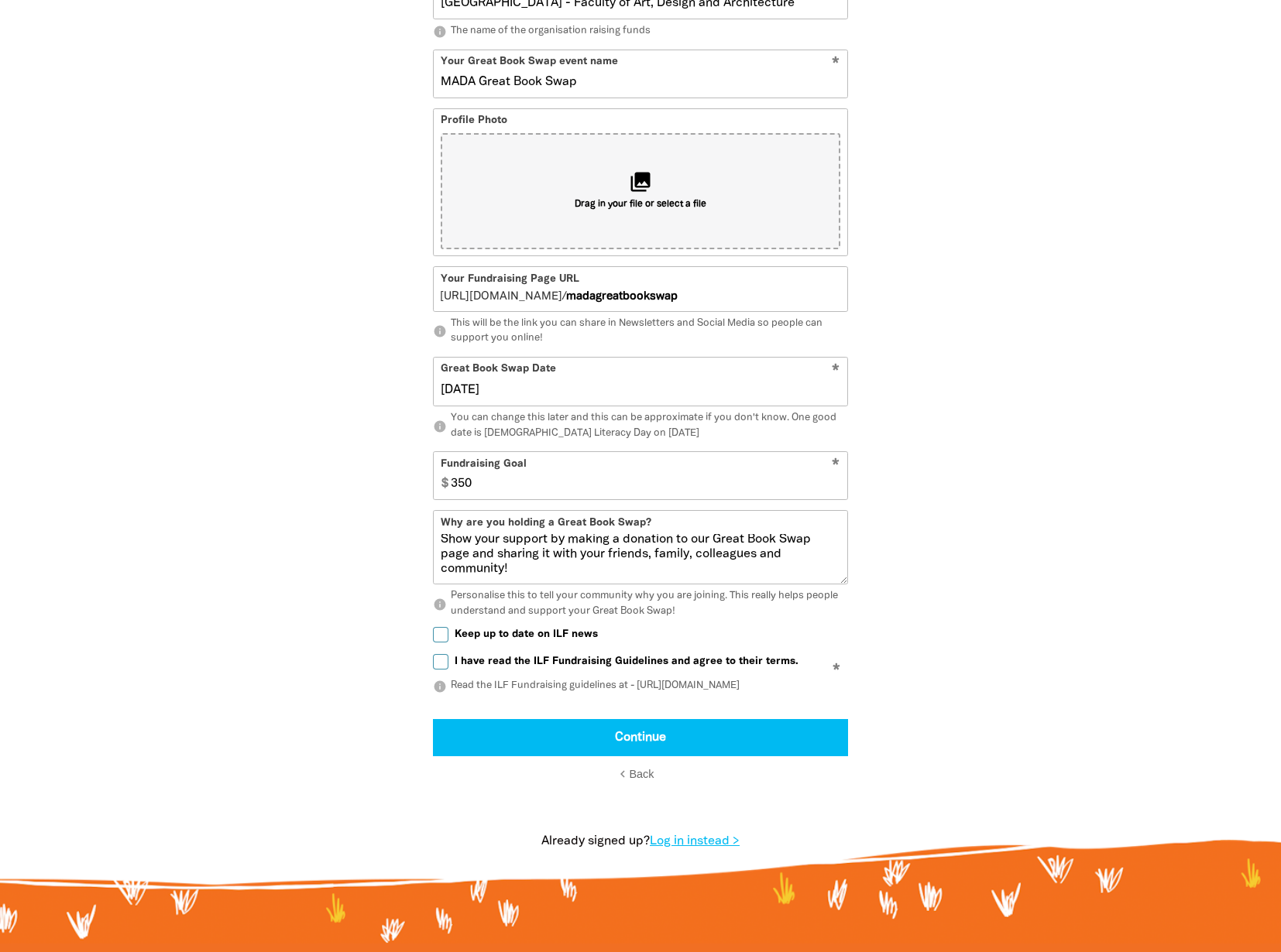
click at [564, 670] on label "I have read the ILF Fundraising Guidelines and agree to their terms." at bounding box center [615, 662] width 365 height 16
click at [449, 670] on input "I have read the ILF Fundraising Guidelines and agree to their terms." at bounding box center [440, 662] width 15 height 15
checkbox input "true"
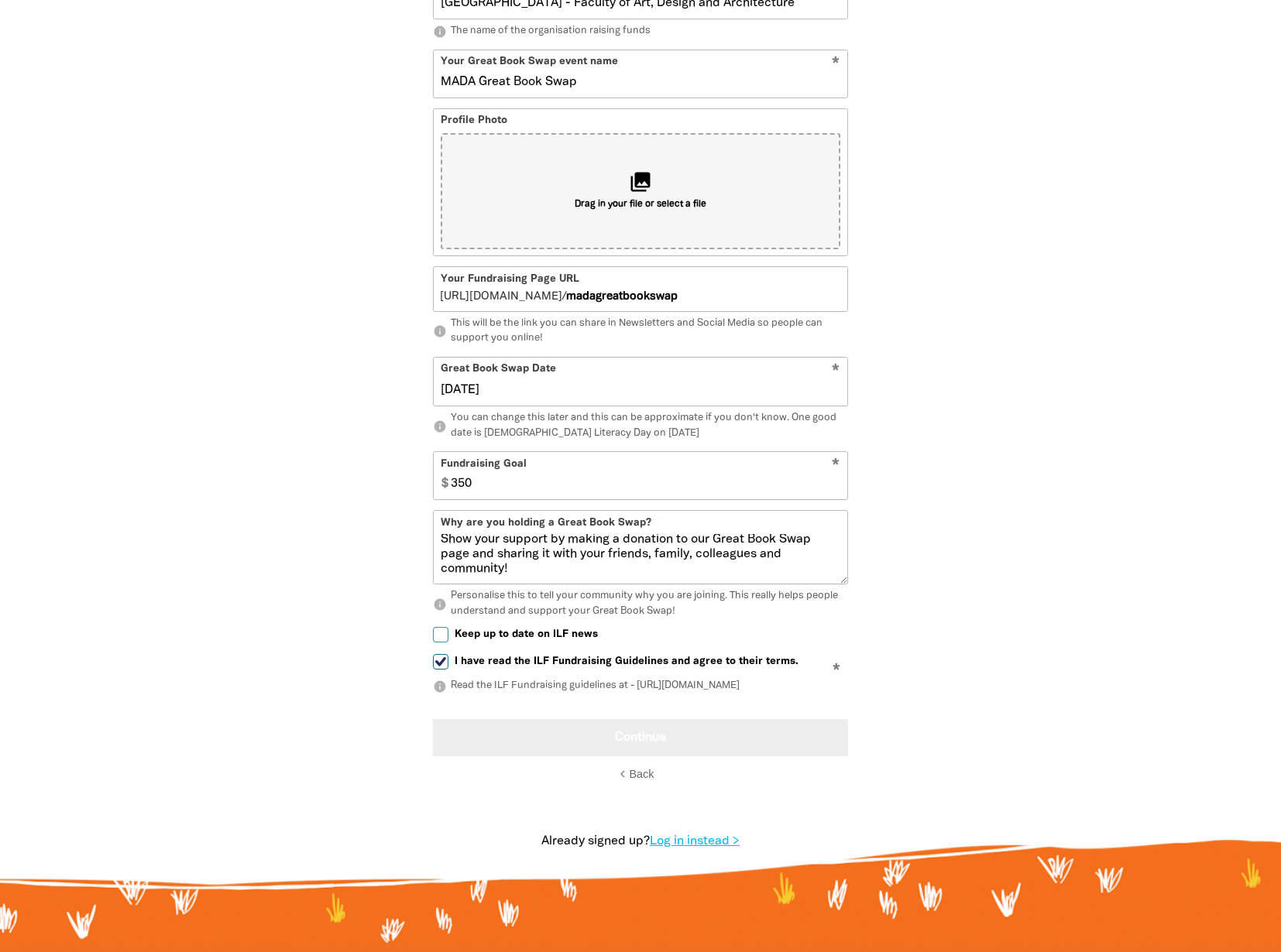
click at [662, 756] on button "Continue" at bounding box center [640, 738] width 415 height 37
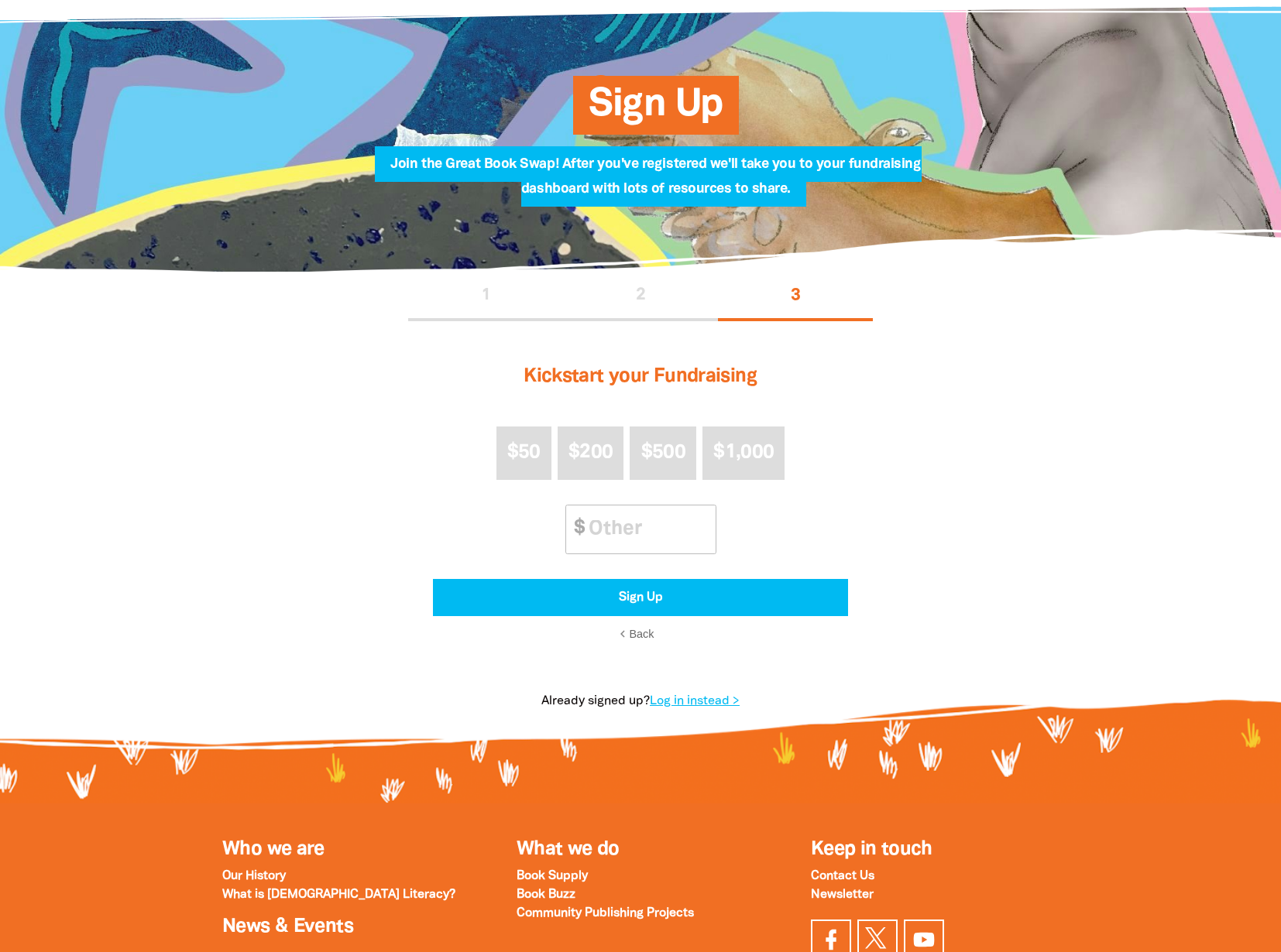
scroll to position [84, 0]
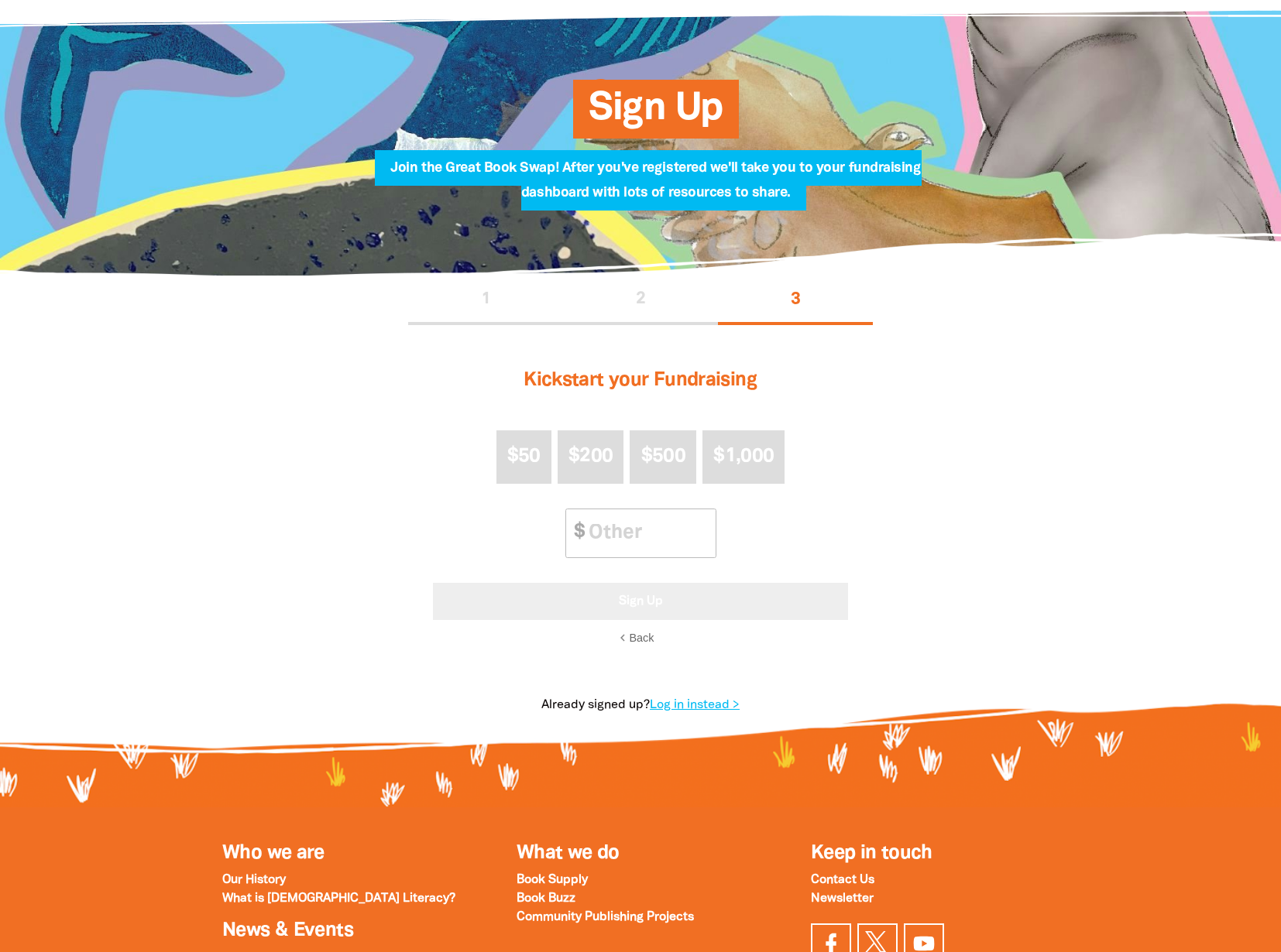
click at [726, 601] on button "Sign Up" at bounding box center [640, 602] width 415 height 37
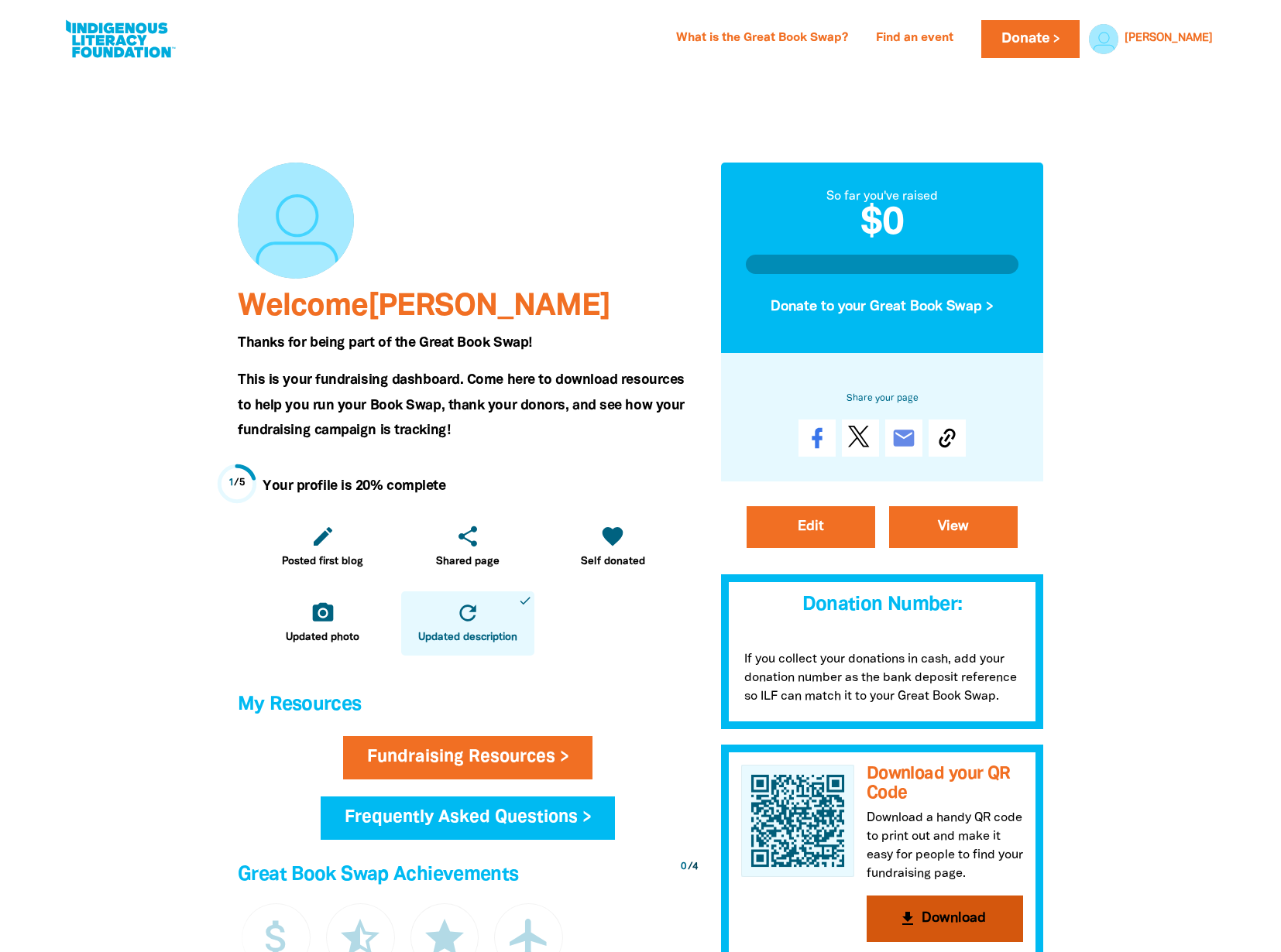
click at [994, 918] on button "get_app Download" at bounding box center [945, 919] width 157 height 47
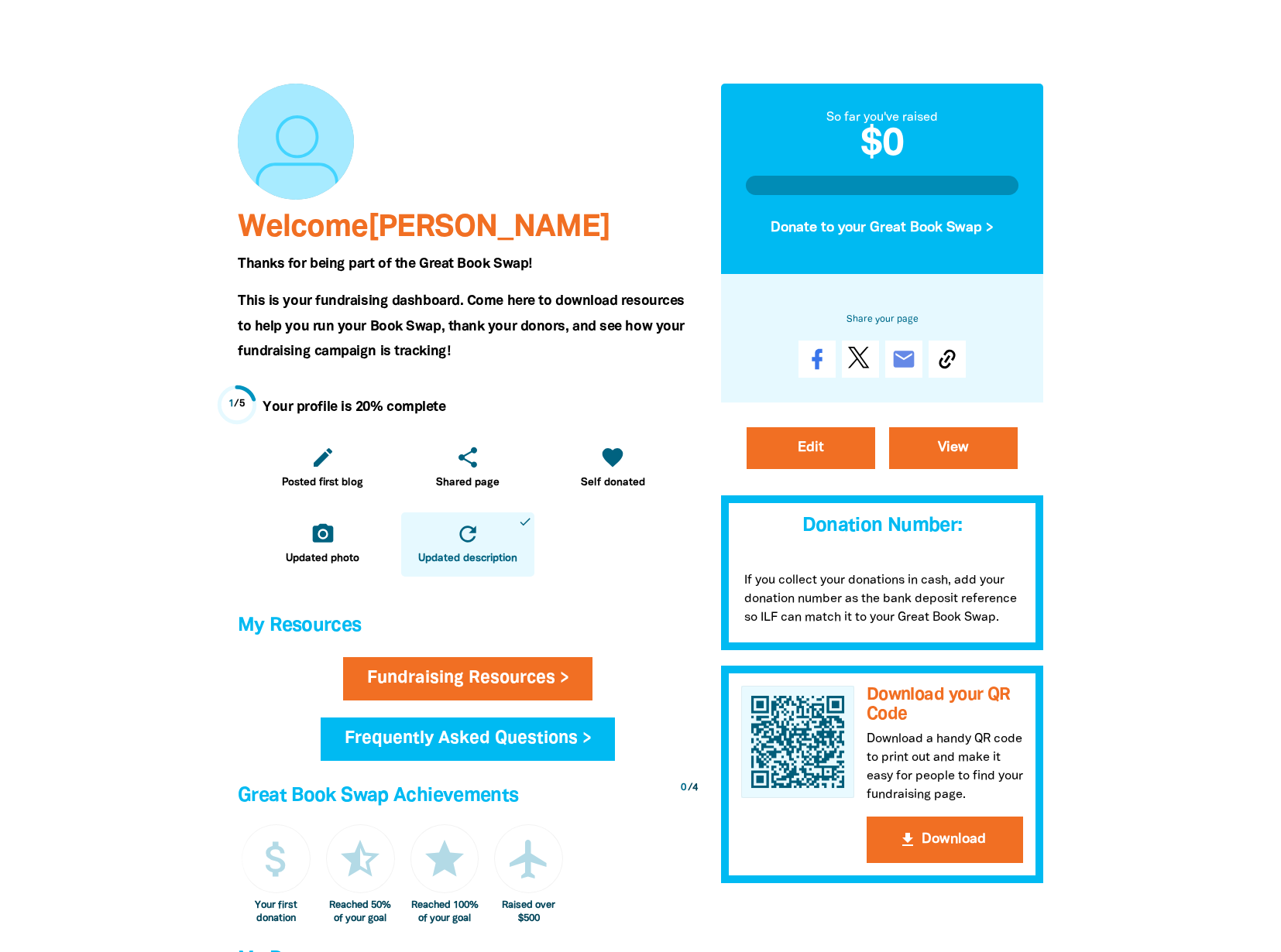
scroll to position [133, 0]
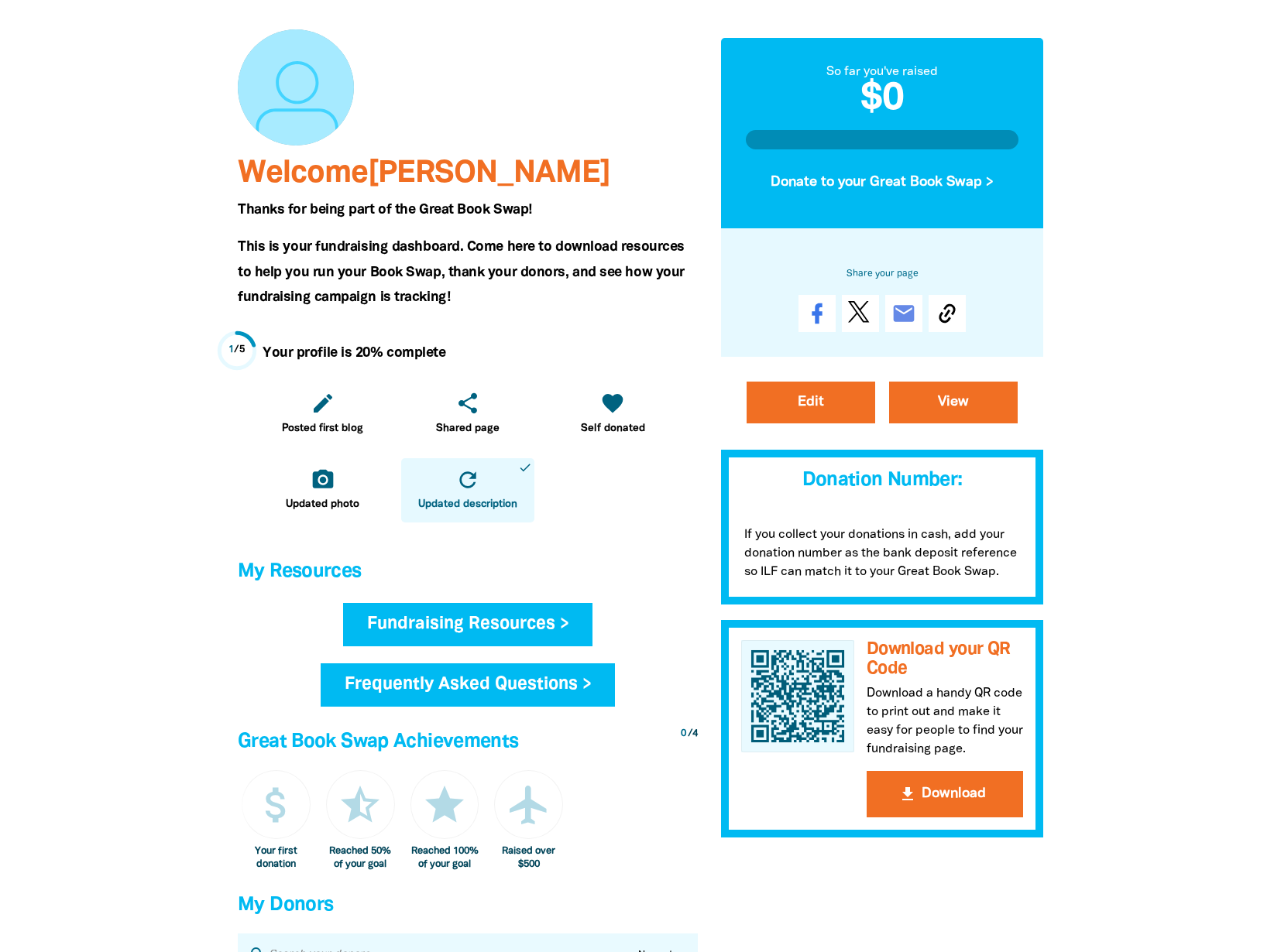
click at [492, 636] on link "Fundraising Resources >" at bounding box center [468, 624] width 250 height 43
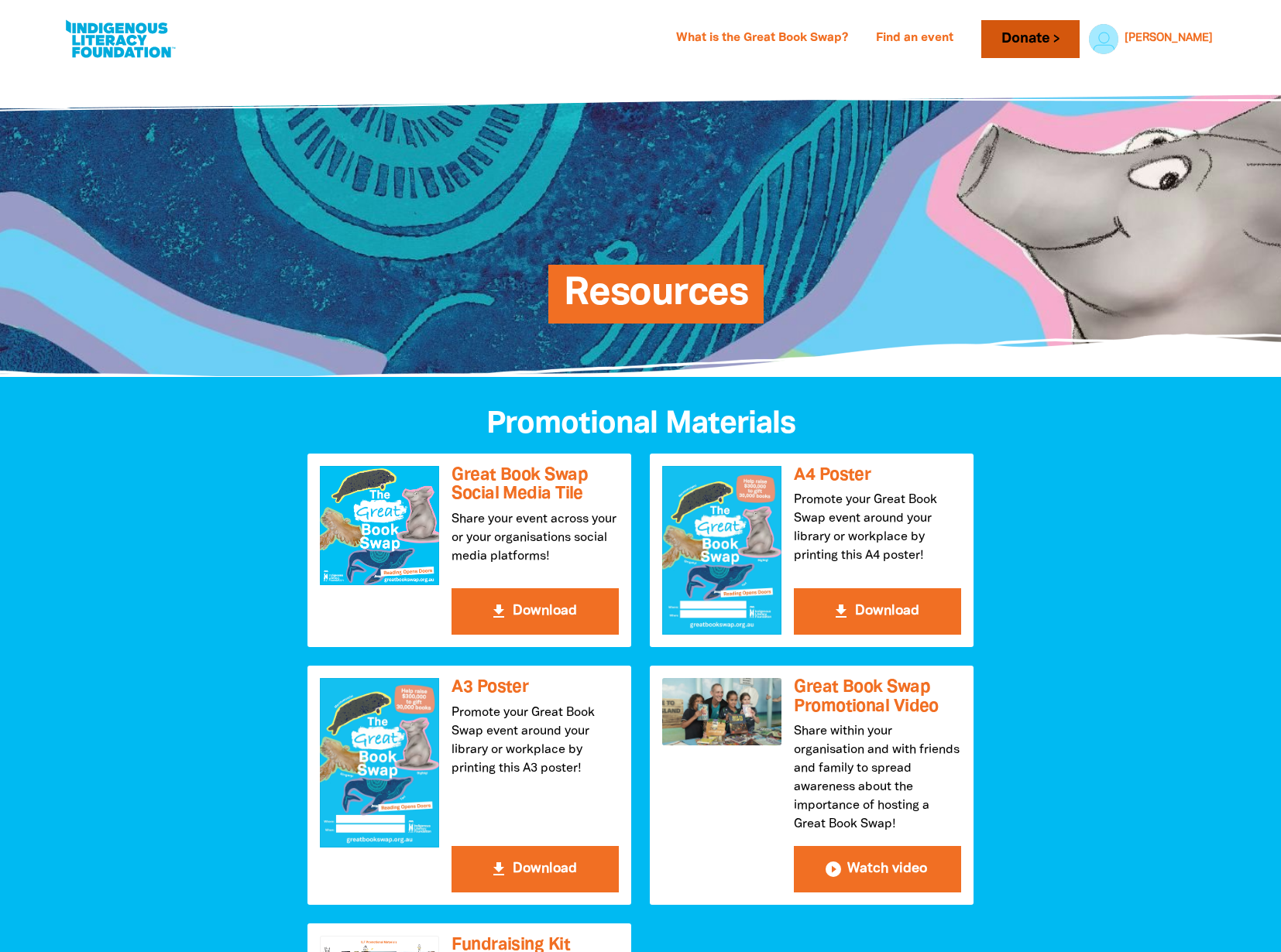
click at [1060, 35] on link "Donate" at bounding box center [1030, 39] width 98 height 38
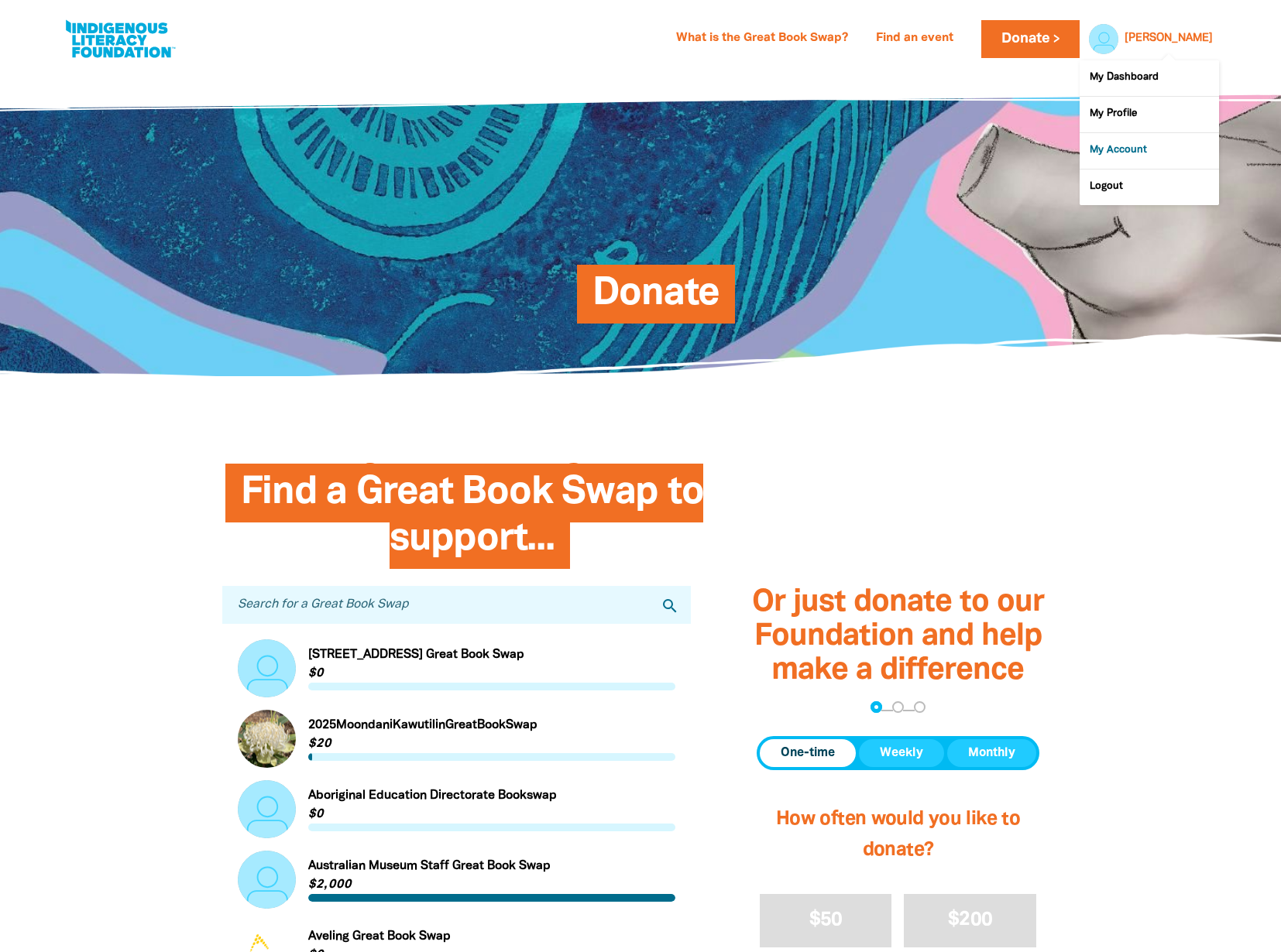
click at [1114, 157] on link "My Account" at bounding box center [1150, 151] width 140 height 36
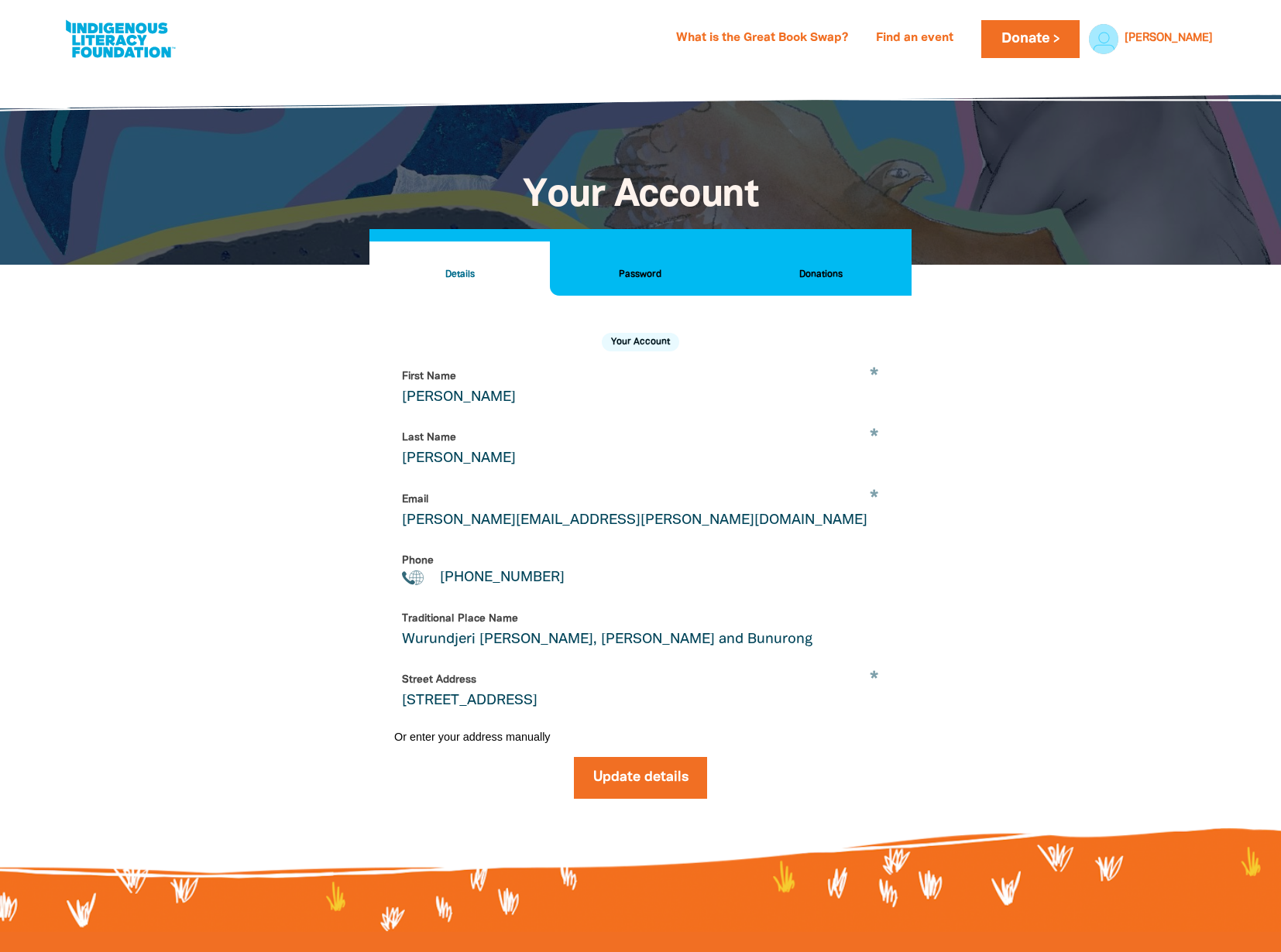
click at [830, 272] on h2 "Donations" at bounding box center [821, 275] width 156 height 17
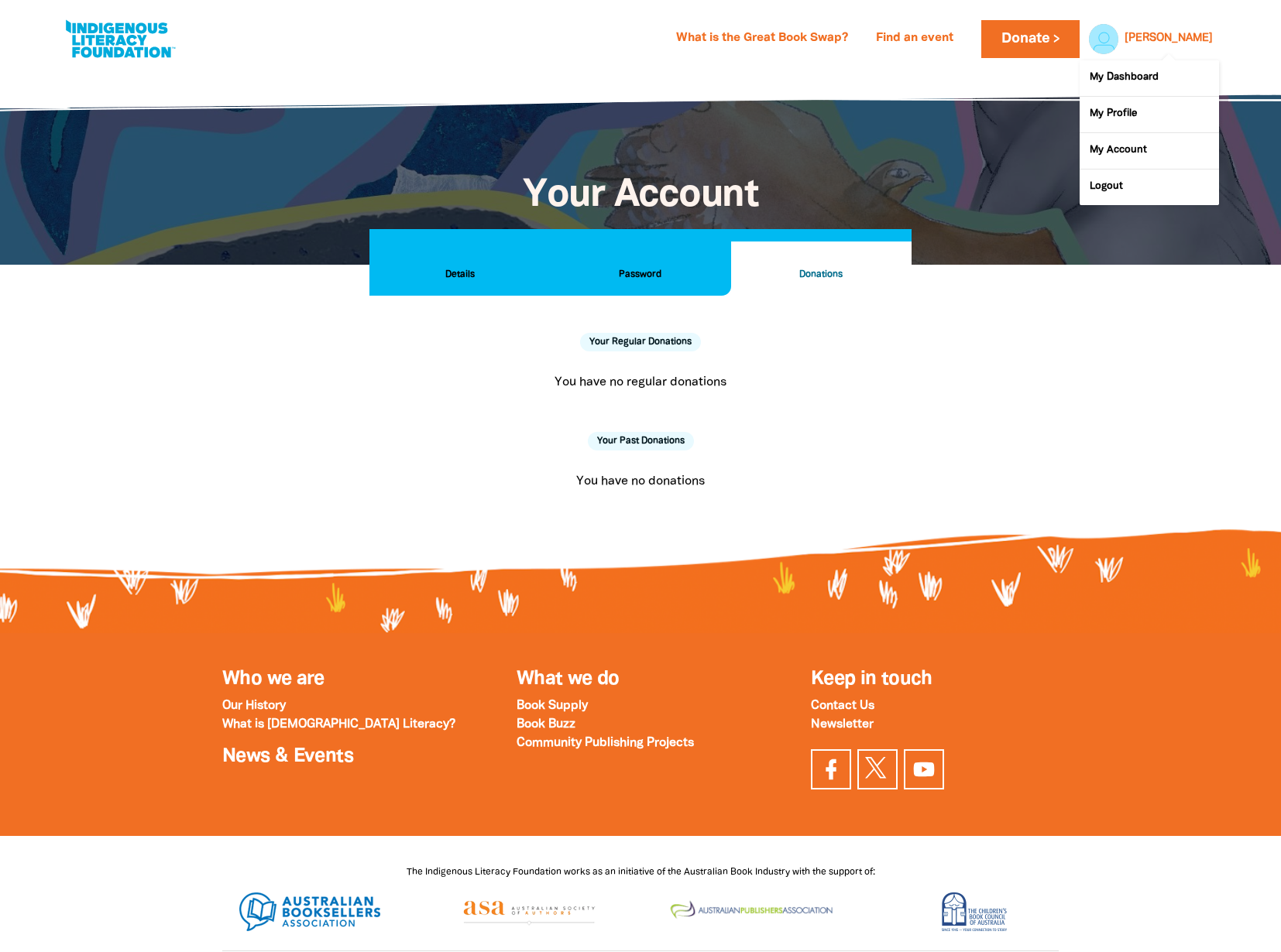
click at [1180, 43] on link "Corinne" at bounding box center [1169, 38] width 89 height 11
click at [1117, 106] on link "My Profile" at bounding box center [1150, 115] width 140 height 36
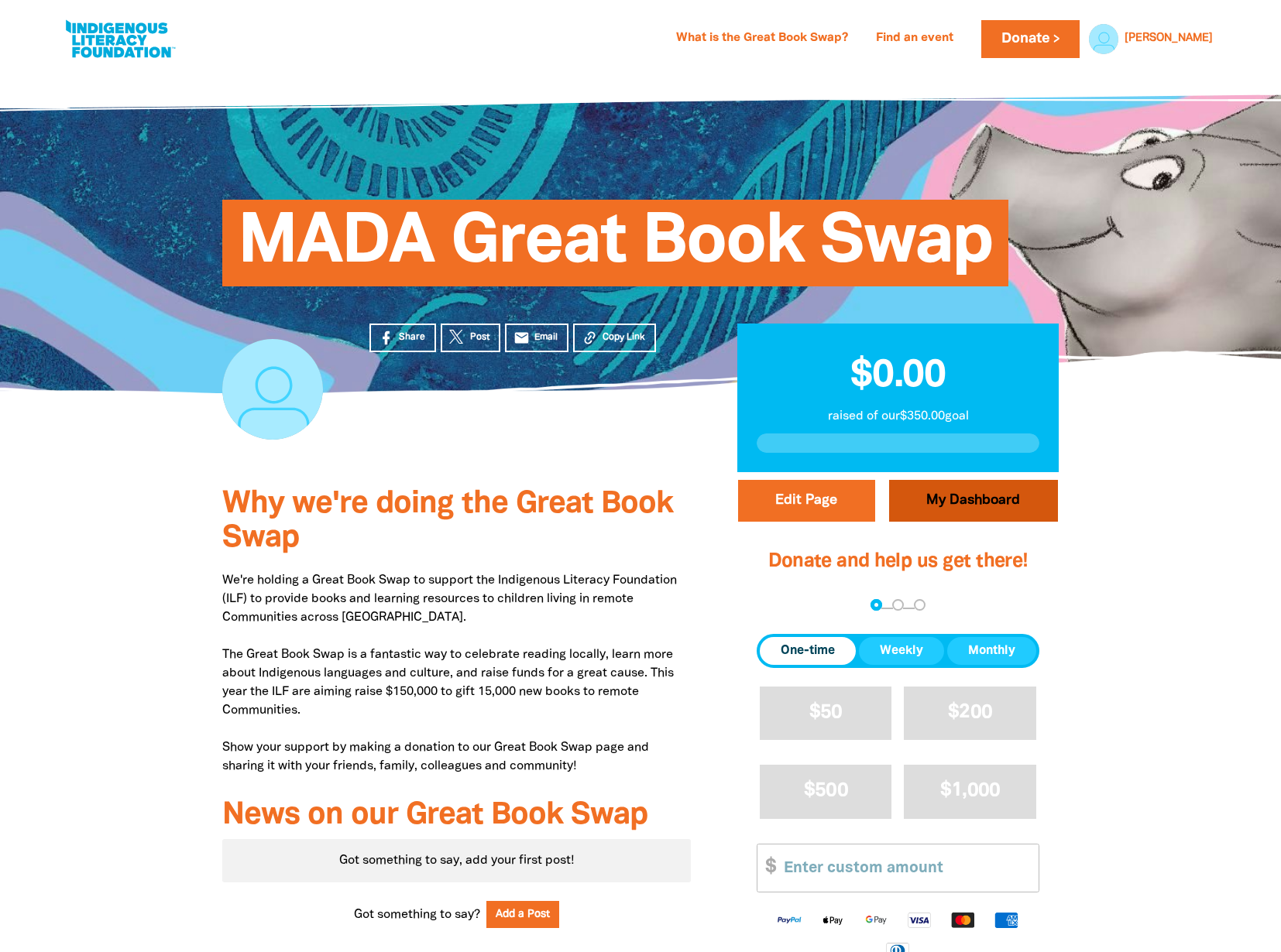
click at [950, 494] on link "My Dashboard" at bounding box center [974, 501] width 169 height 42
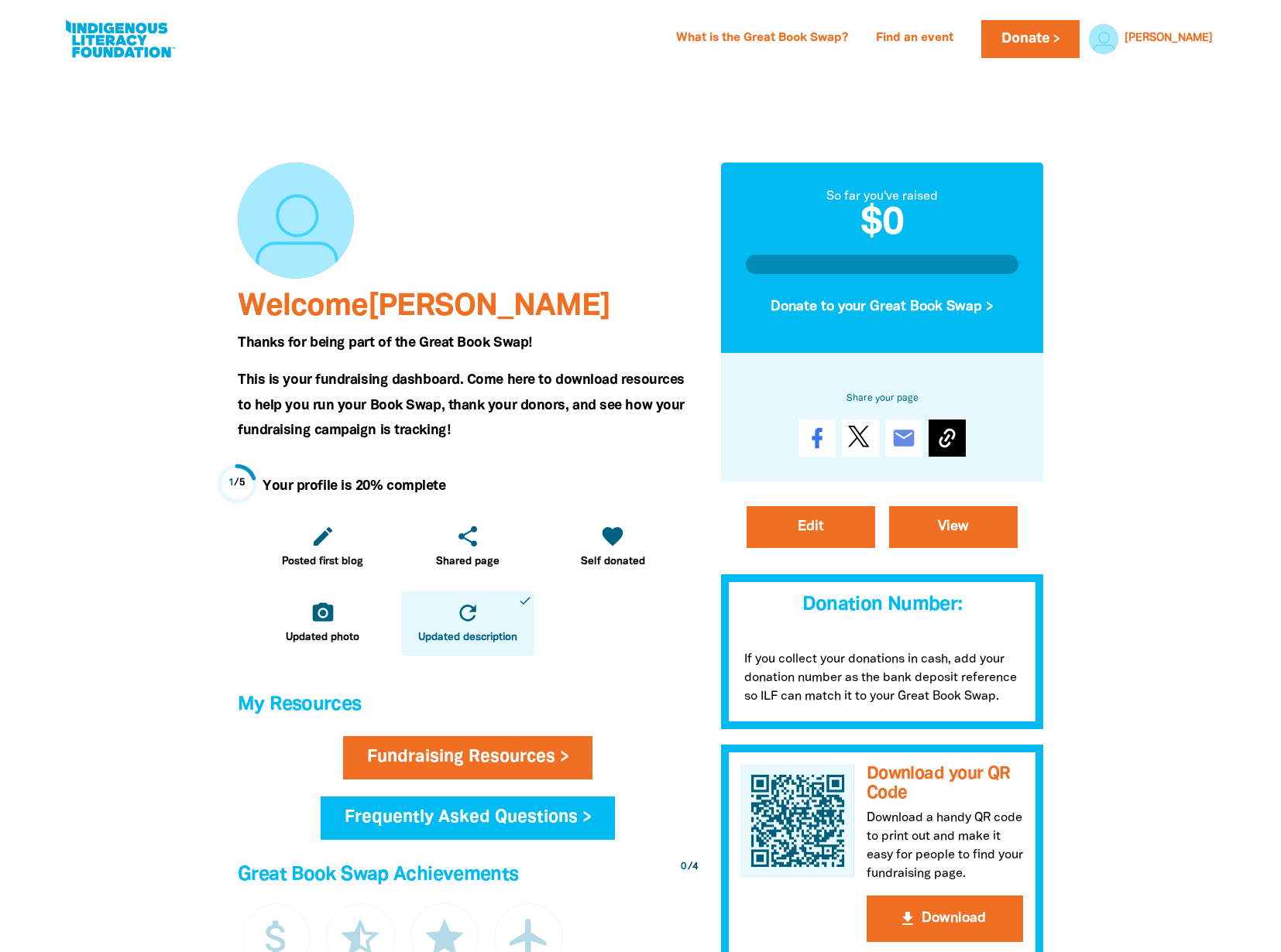
click at [946, 437] on icon at bounding box center [946, 439] width 16 height 20
click at [953, 437] on icon at bounding box center [946, 439] width 16 height 20
